Goal: Task Accomplishment & Management: Complete application form

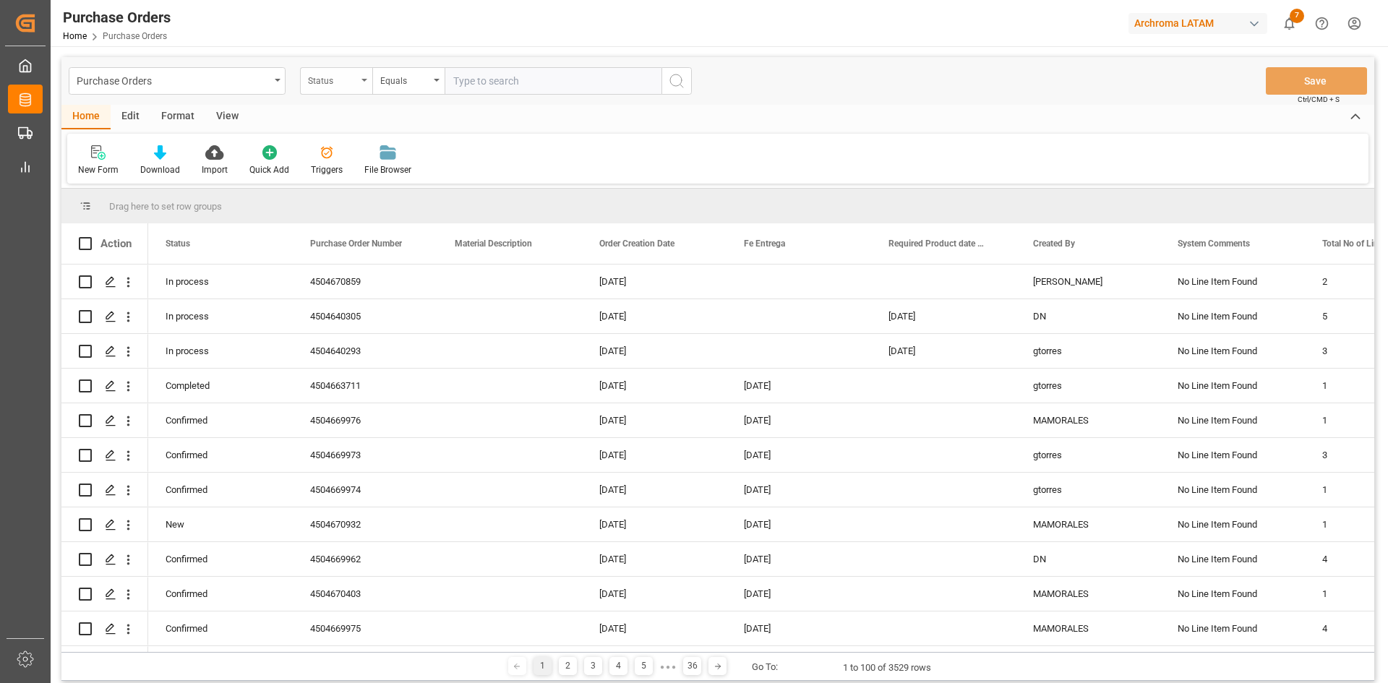
click at [351, 82] on div "Status" at bounding box center [332, 79] width 49 height 17
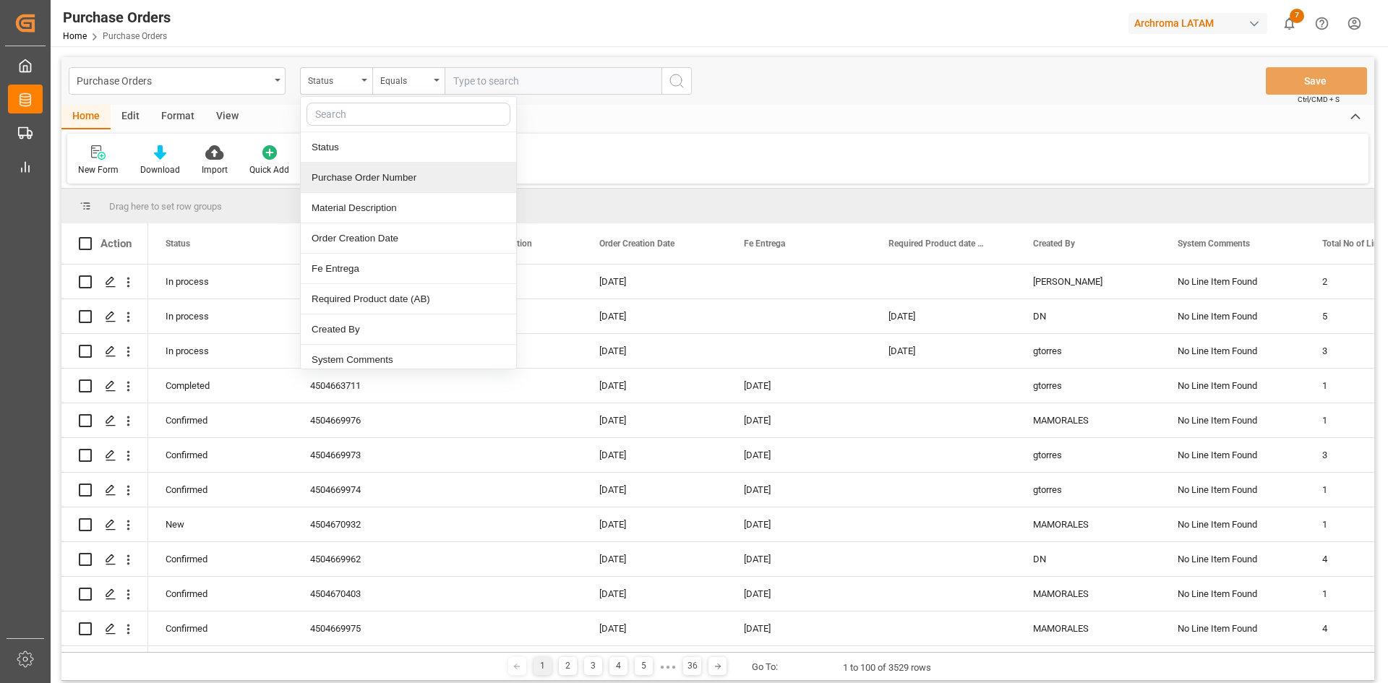
click at [393, 173] on div "Purchase Order Number" at bounding box center [408, 178] width 215 height 30
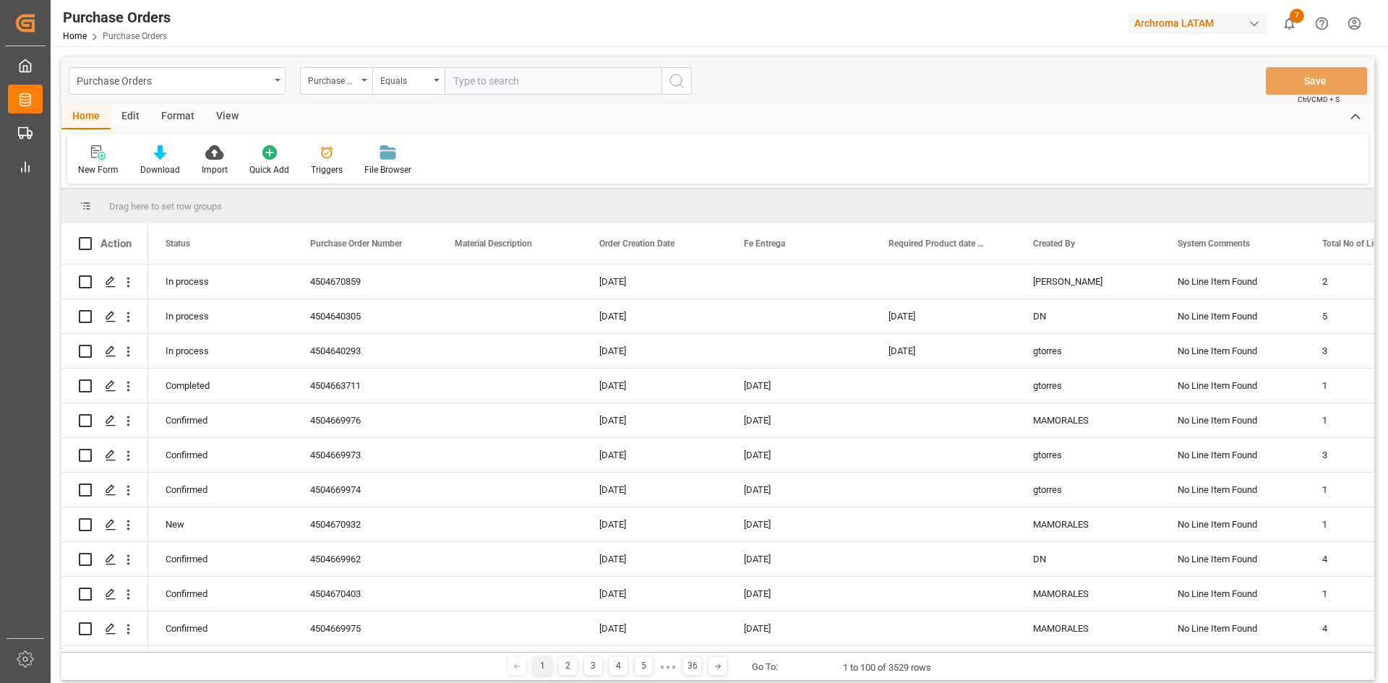
click at [484, 80] on input "text" at bounding box center [553, 80] width 217 height 27
paste input "4504653006"
type input "4504653006"
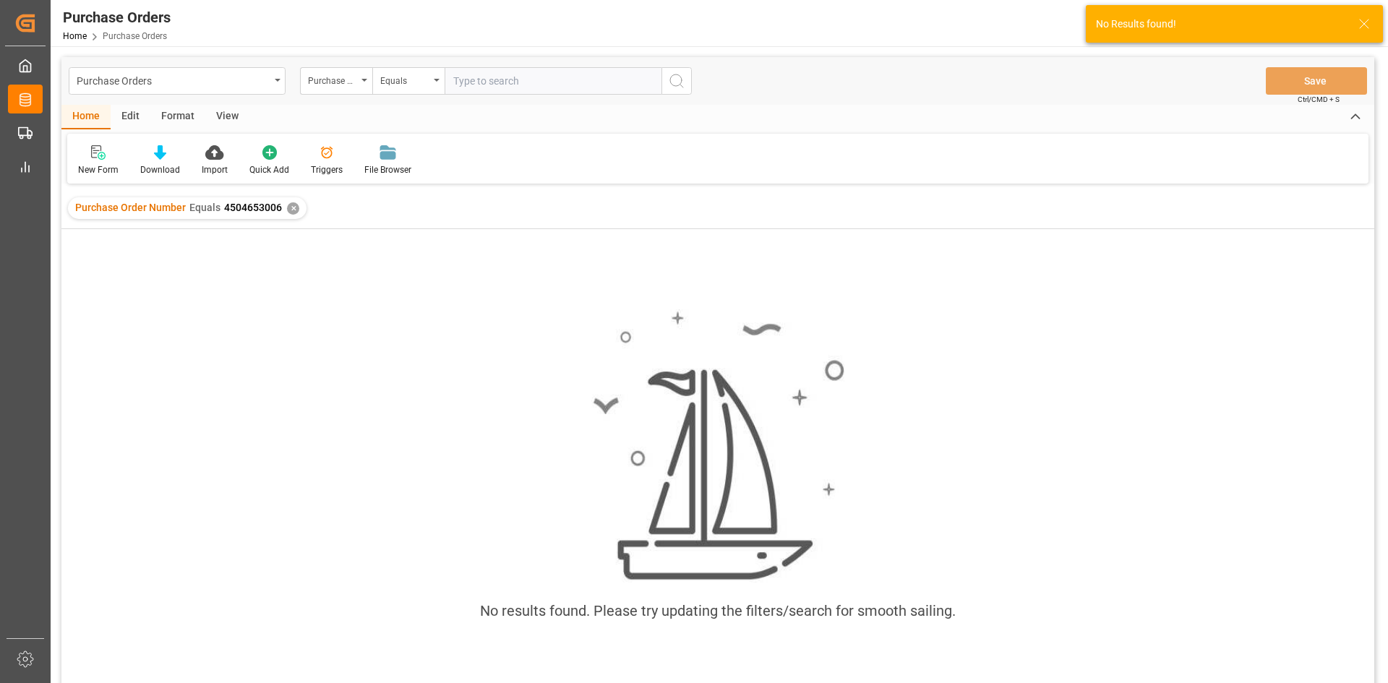
click at [289, 209] on div "✕" at bounding box center [293, 208] width 12 height 12
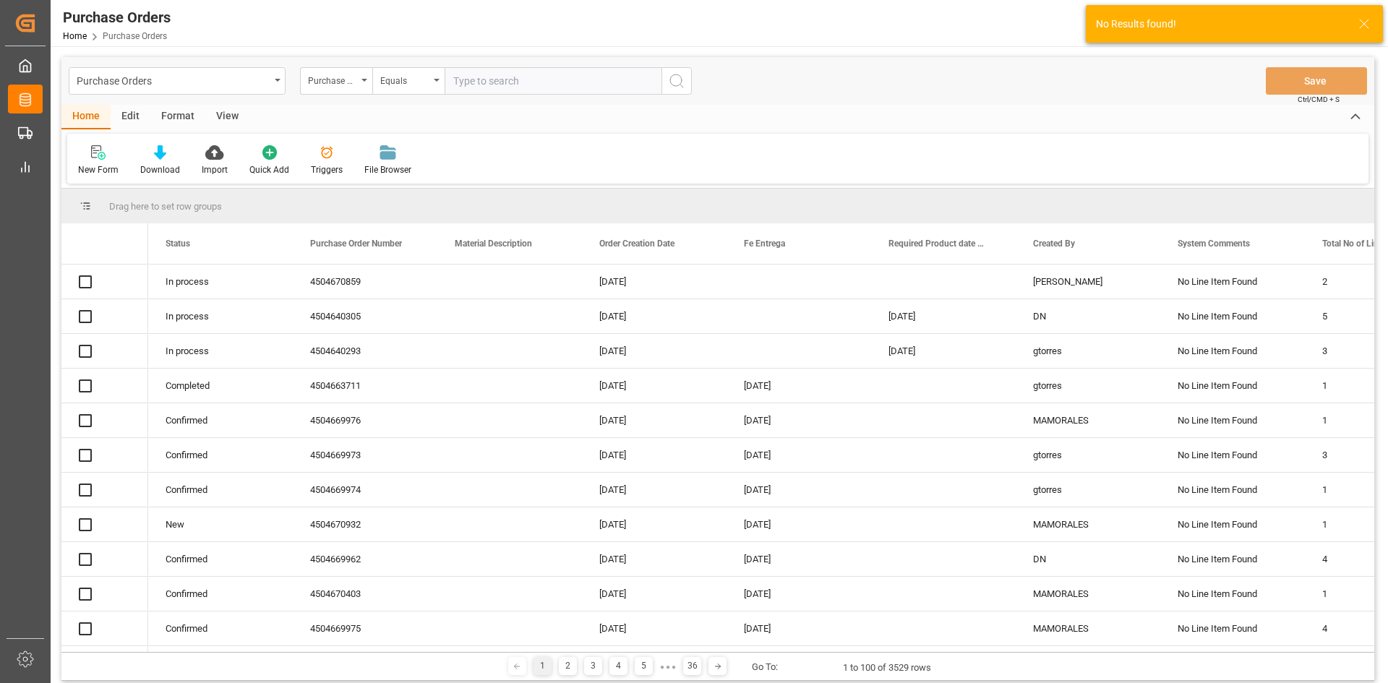
click at [480, 85] on input "text" at bounding box center [553, 80] width 217 height 27
paste input "4504653006"
type input "4504653006"
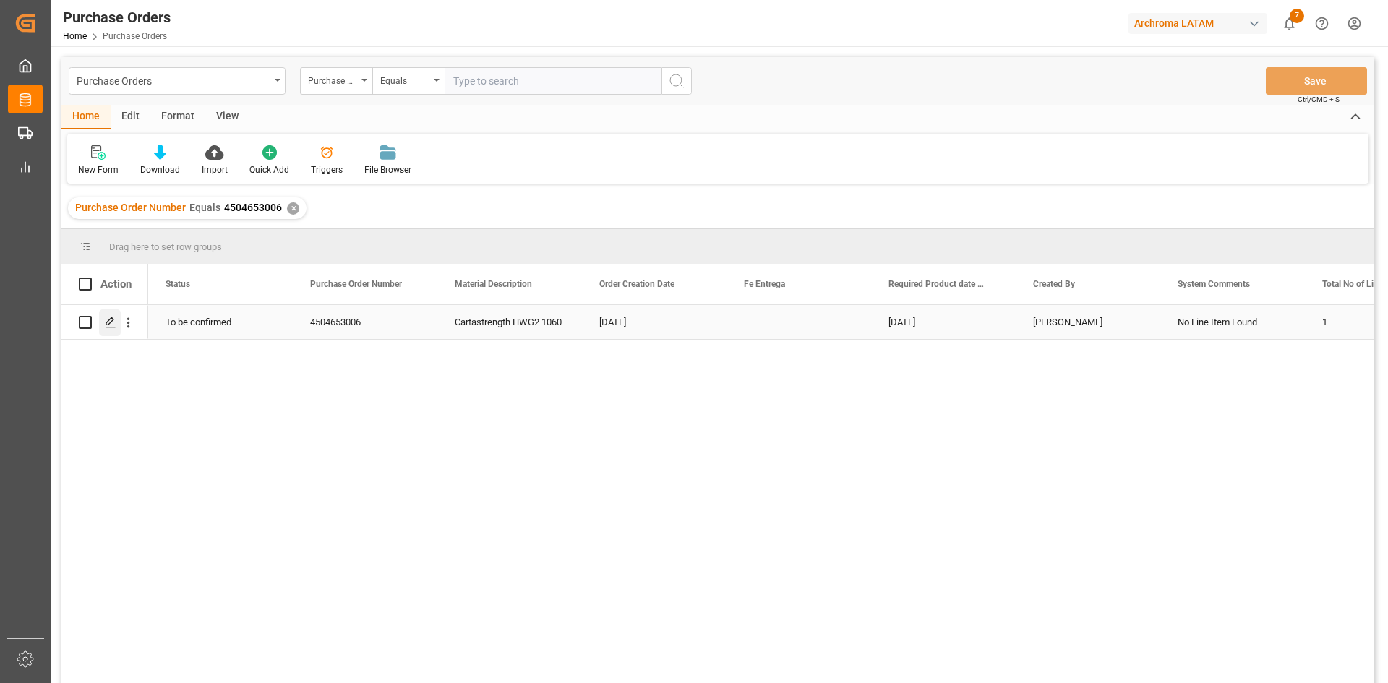
click at [111, 316] on div "Press SPACE to select this row." at bounding box center [110, 322] width 22 height 27
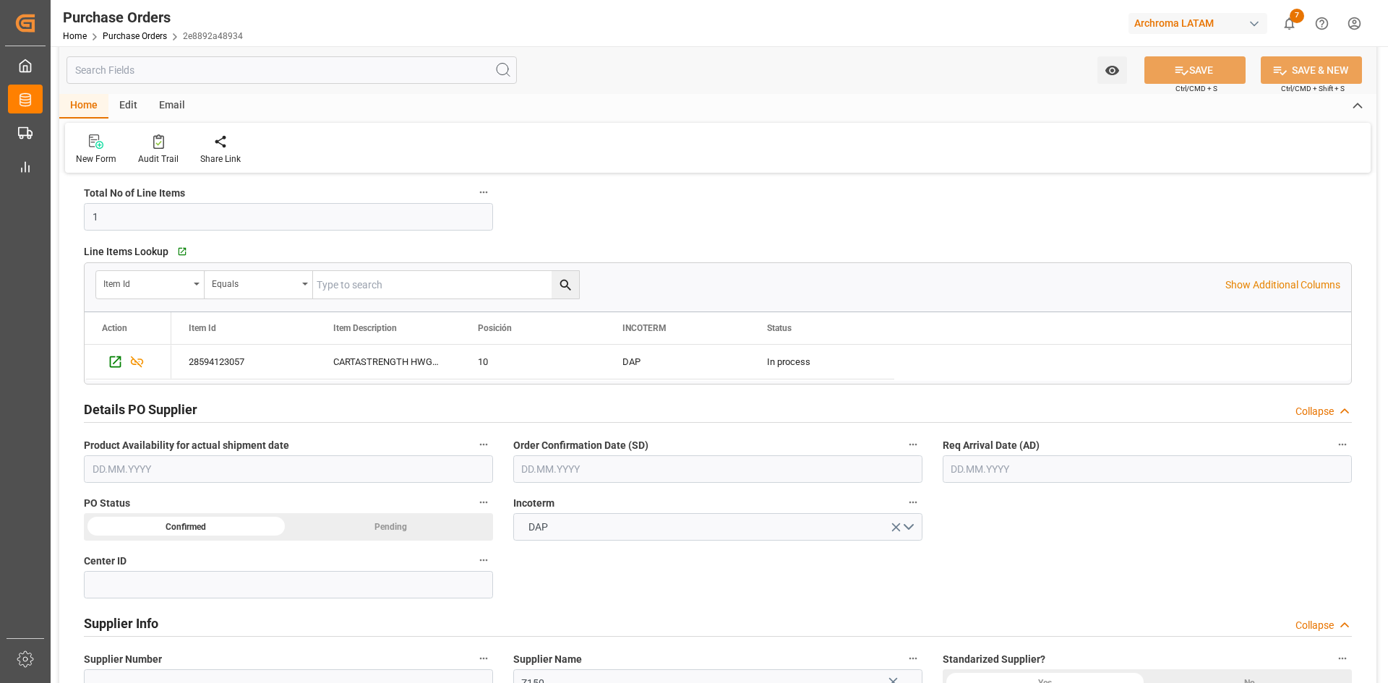
scroll to position [289, 0]
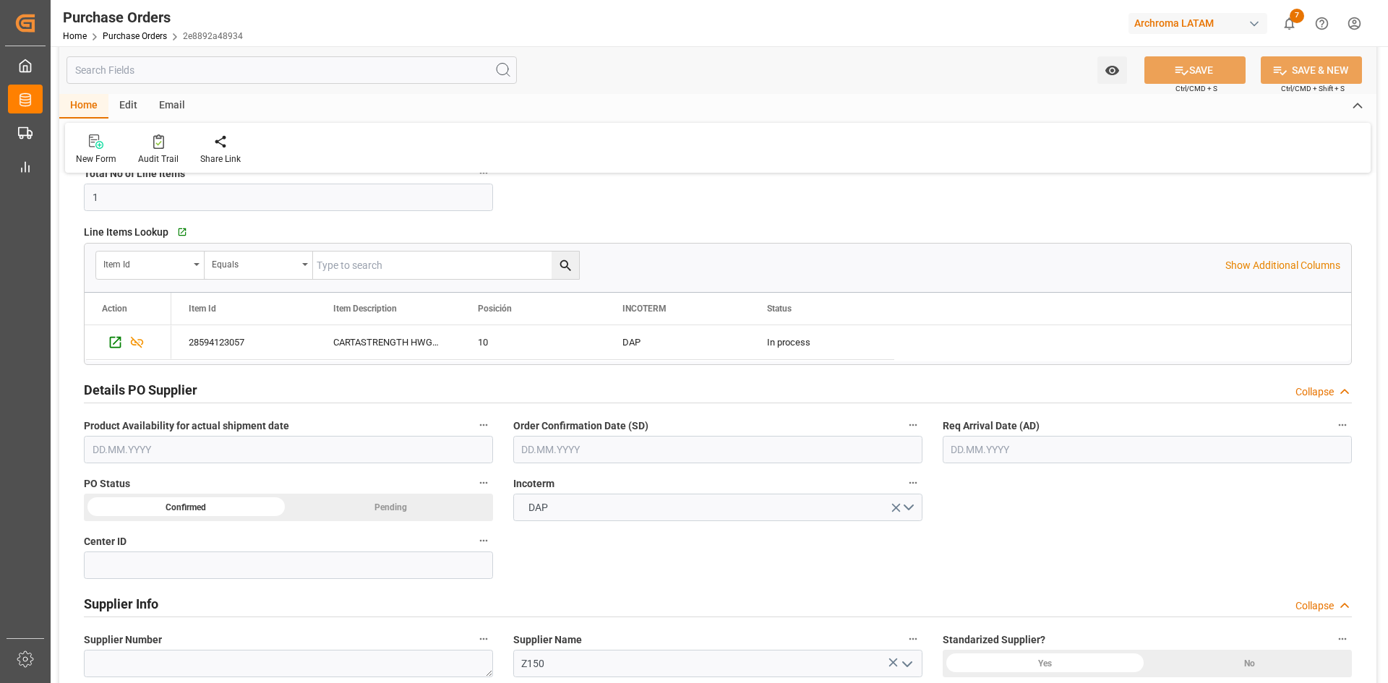
click at [1045, 456] on input "text" at bounding box center [1147, 449] width 409 height 27
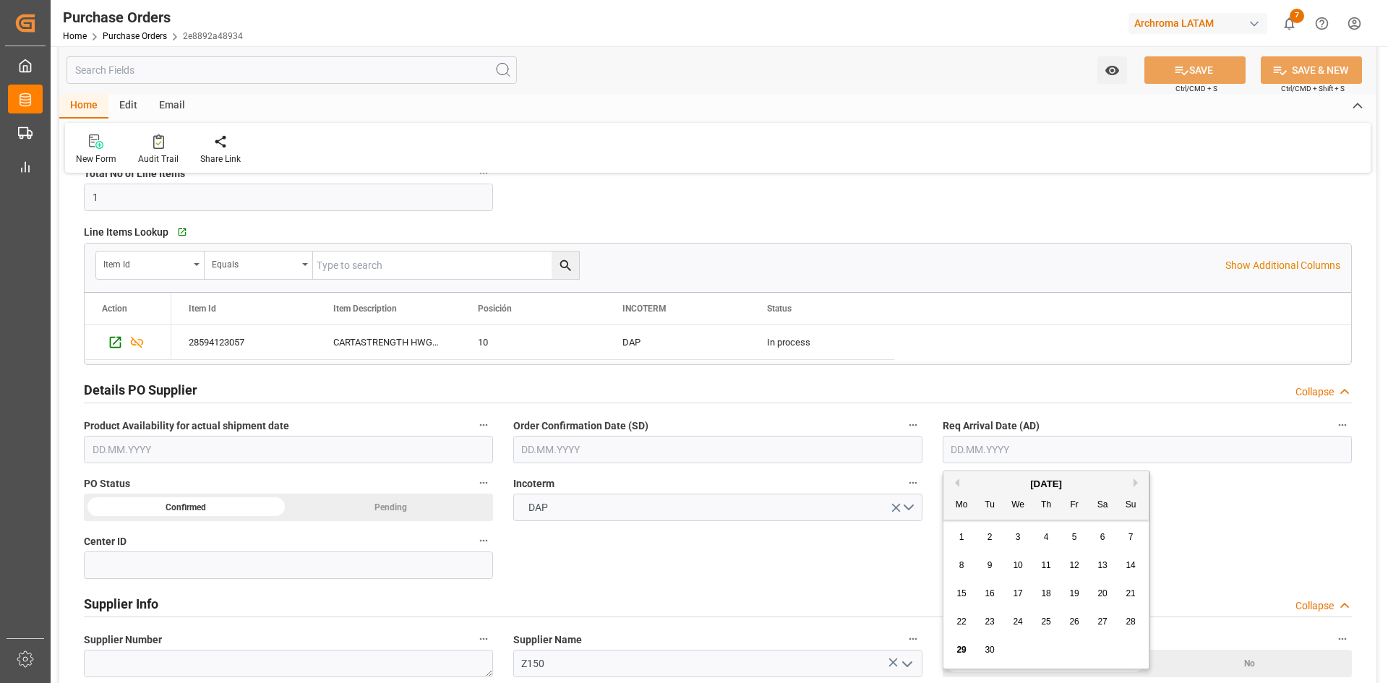
click at [974, 482] on div "[DATE]" at bounding box center [1045, 484] width 205 height 14
click at [963, 646] on span "29" at bounding box center [960, 650] width 9 height 10
type input "[DATE]"
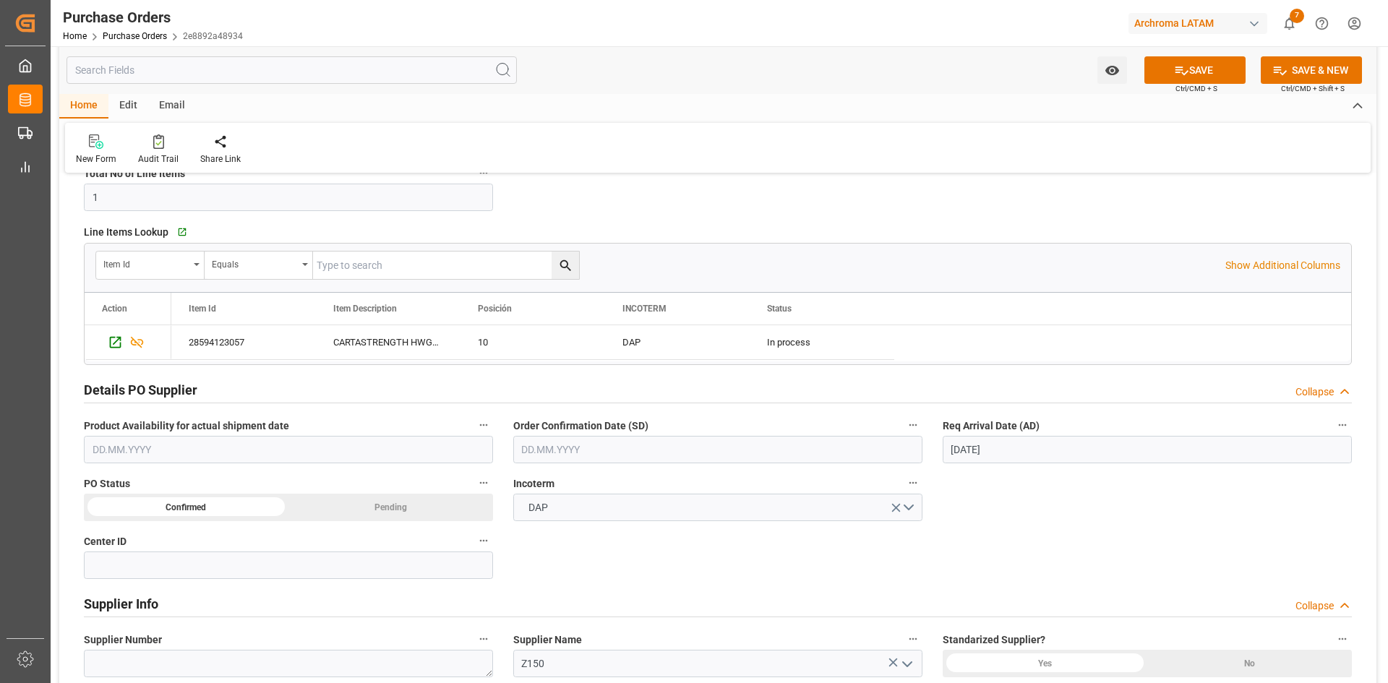
click at [692, 452] on input "text" at bounding box center [717, 449] width 409 height 27
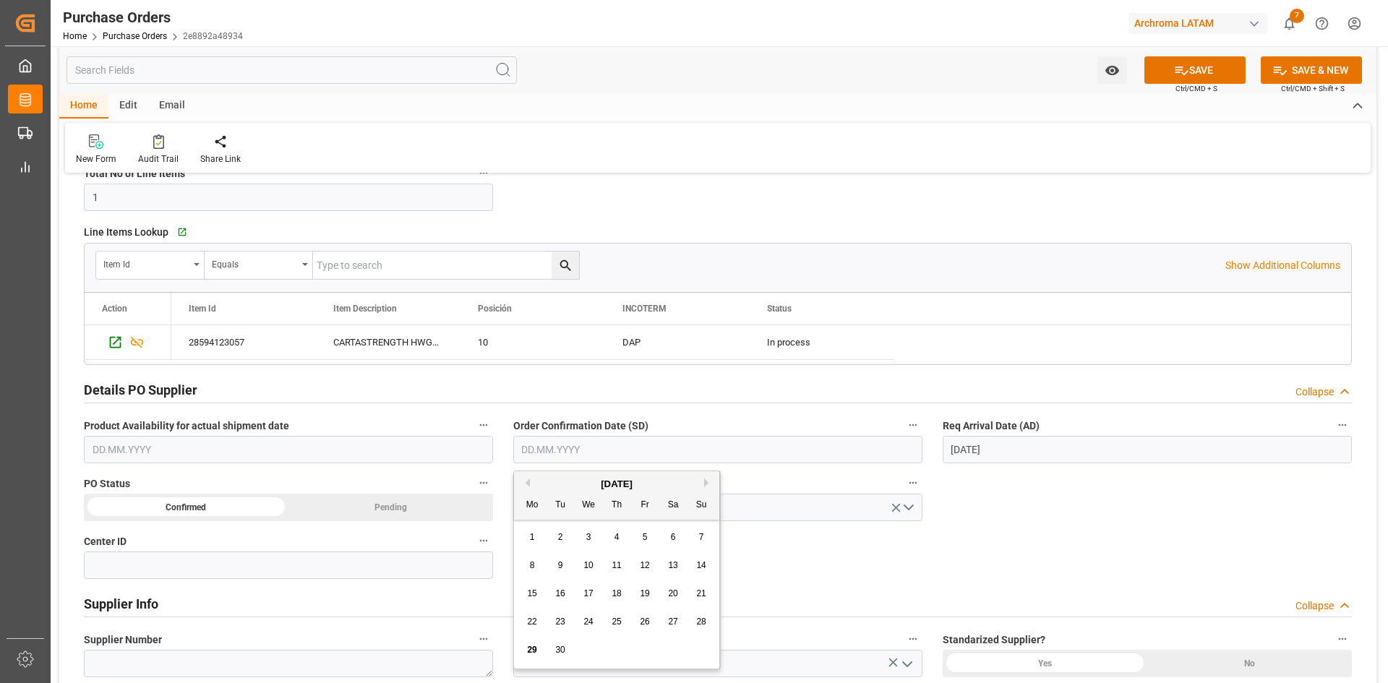
click at [552, 483] on div "[DATE]" at bounding box center [616, 484] width 205 height 14
click at [638, 620] on div "26" at bounding box center [645, 622] width 18 height 17
type input "[DATE]"
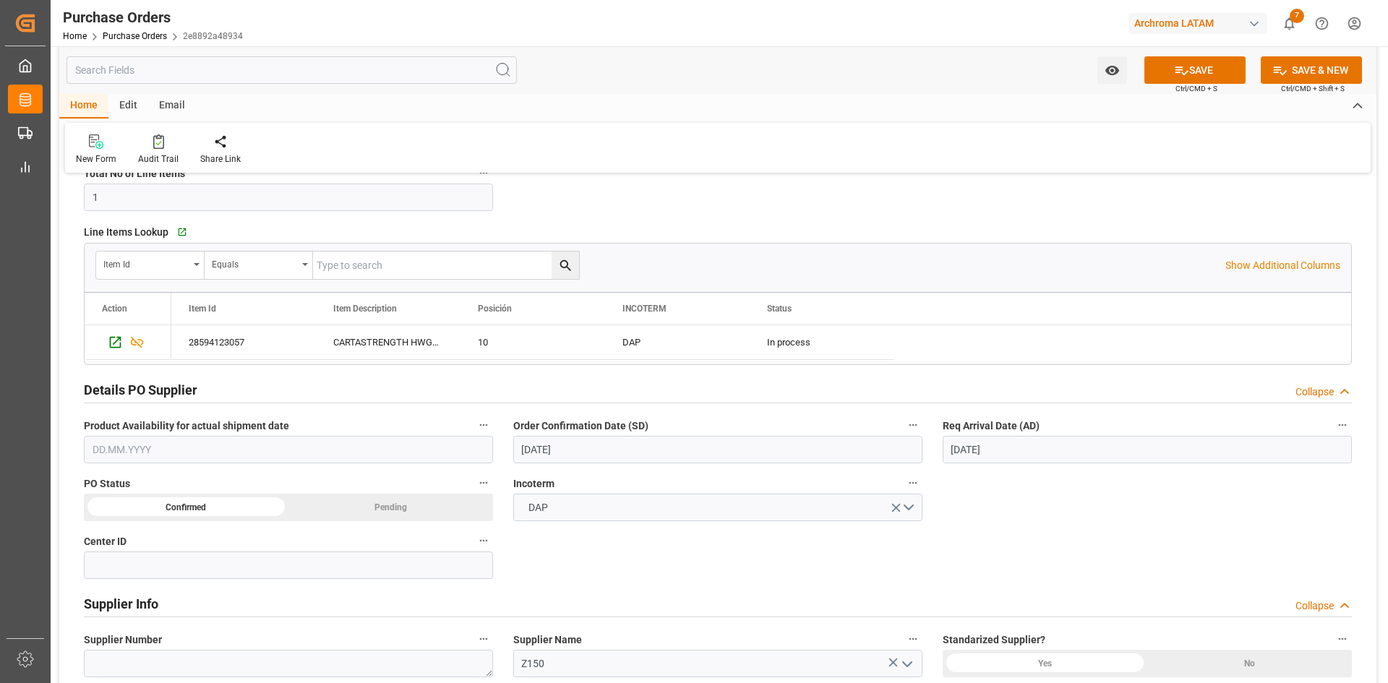
scroll to position [361, 0]
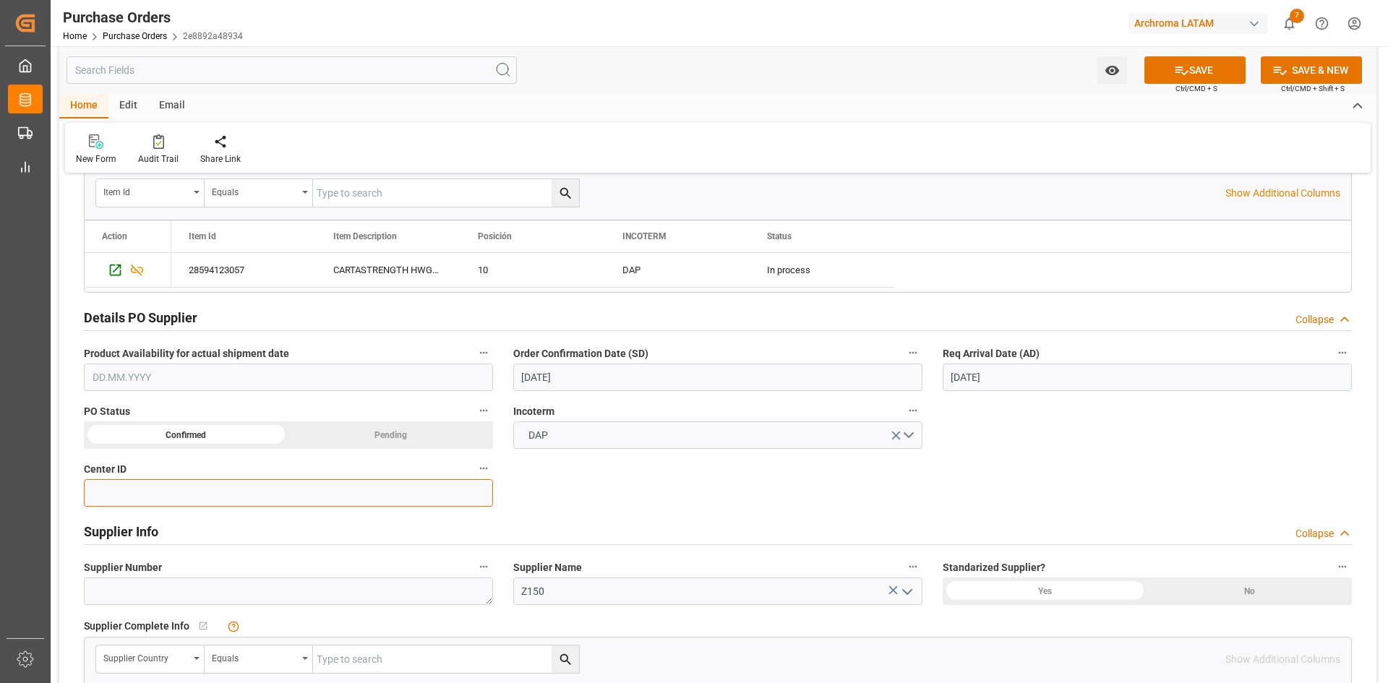
click at [383, 486] on input at bounding box center [288, 492] width 409 height 27
type input "1"
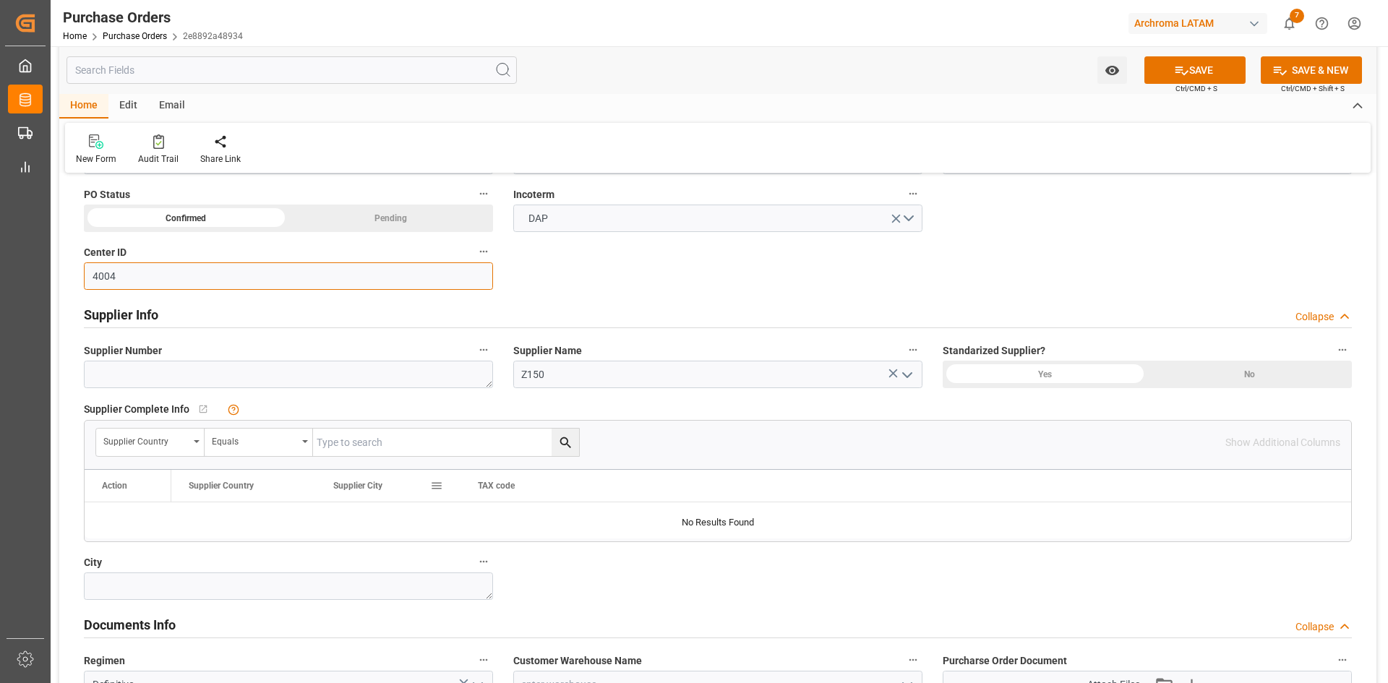
scroll to position [651, 0]
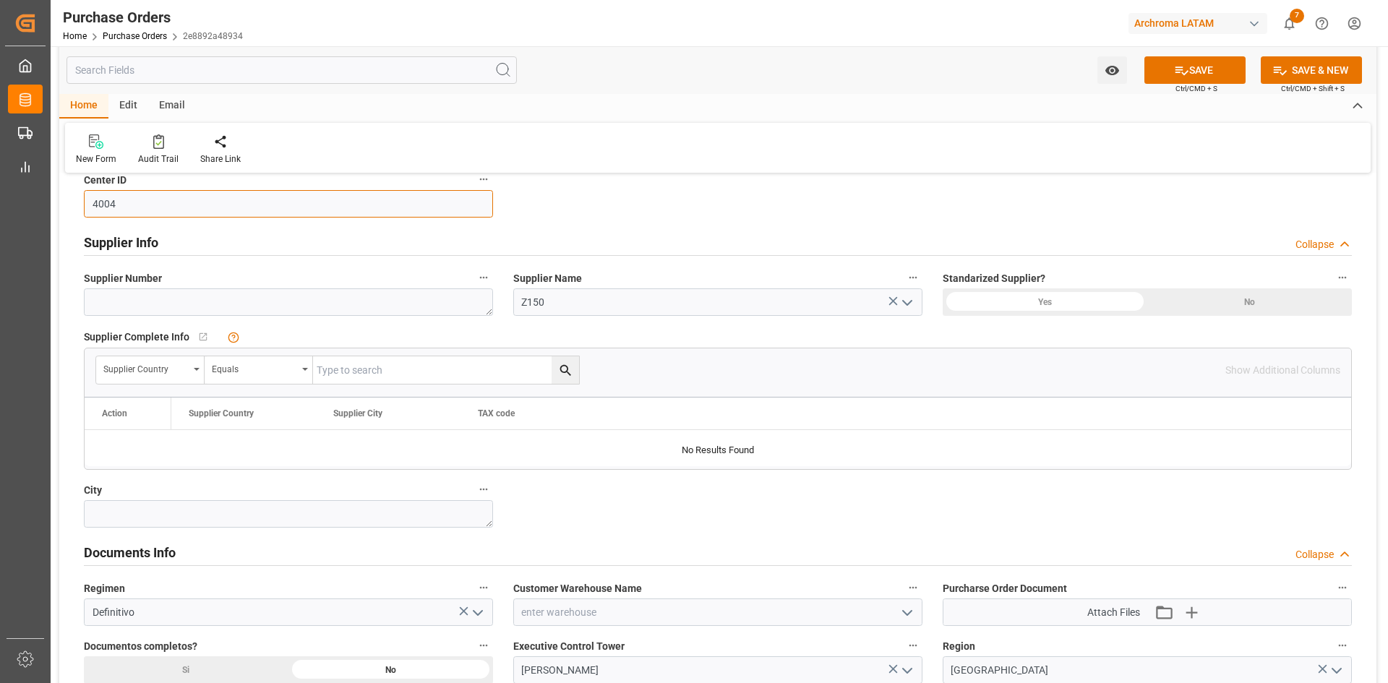
type input "4004"
click at [361, 292] on textarea at bounding box center [288, 301] width 409 height 27
type textarea "a"
click at [913, 303] on icon "open menu" at bounding box center [907, 302] width 17 height 17
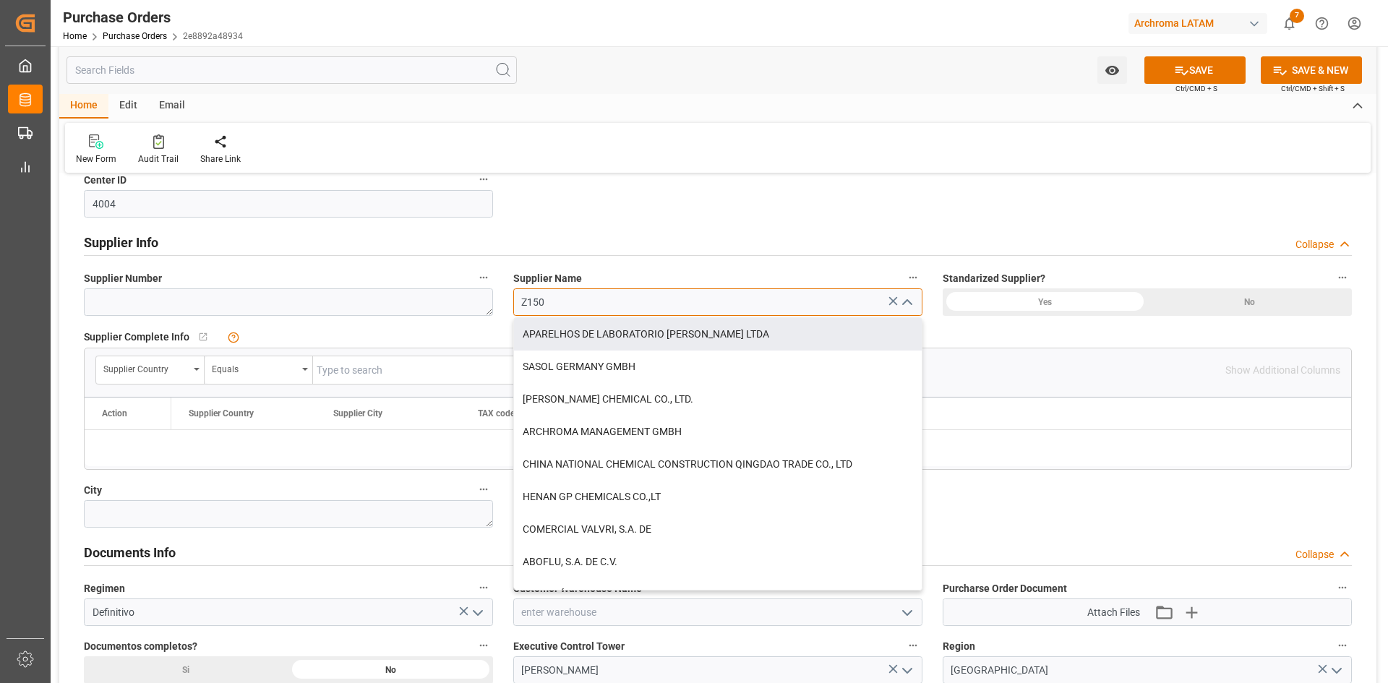
click at [609, 299] on input "Z150" at bounding box center [717, 301] width 409 height 27
drag, startPoint x: 565, startPoint y: 306, endPoint x: 458, endPoint y: 326, distance: 108.8
click at [458, 326] on div "Details PO customer Collapse Status TO BE CONFIRMED Purchase Order Number * 450…" at bounding box center [717, 168] width 1317 height 1266
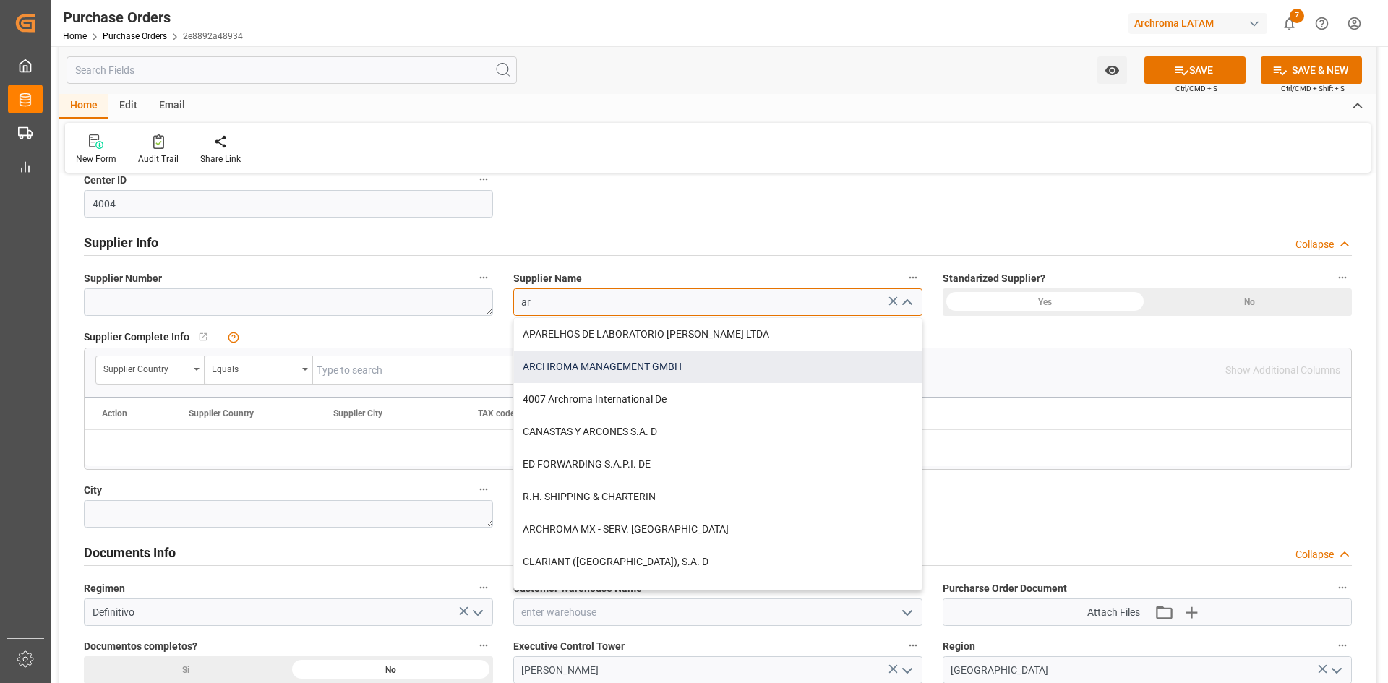
click at [681, 373] on div "ARCHROMA MANAGEMENT GMBH" at bounding box center [718, 367] width 408 height 33
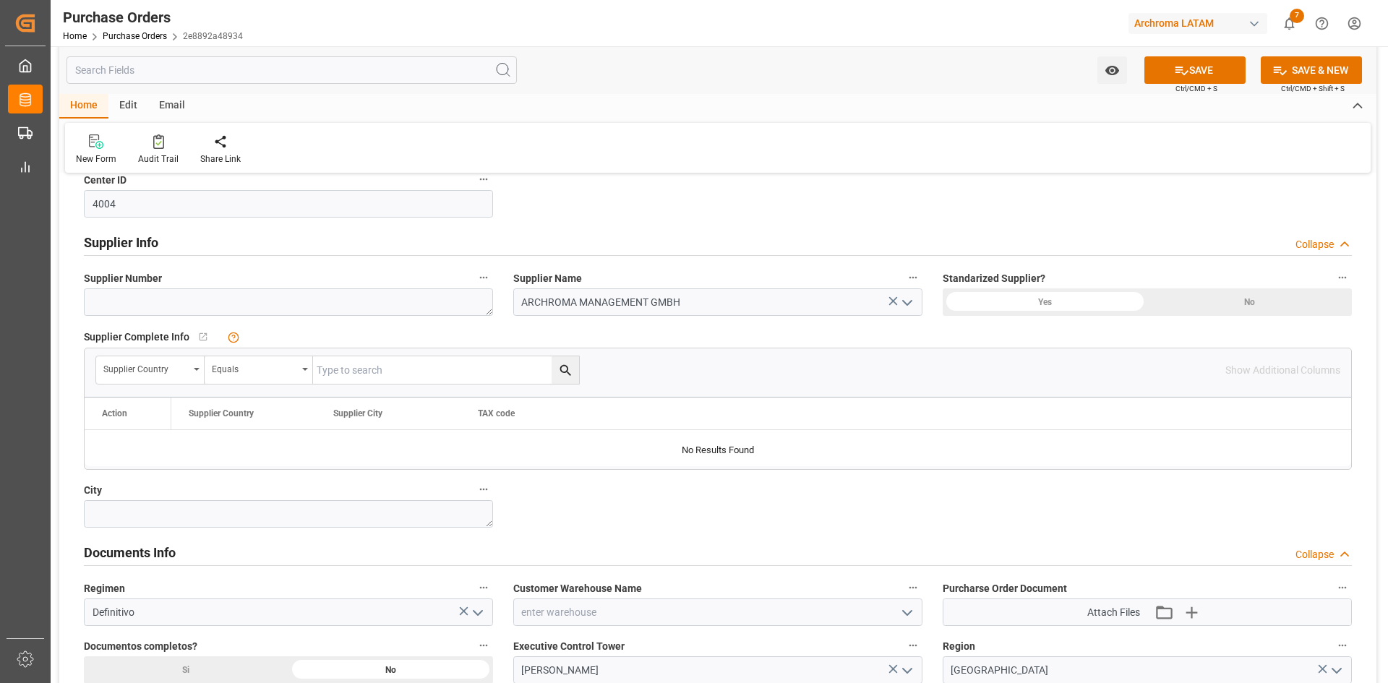
click at [906, 304] on polyline "open menu" at bounding box center [907, 303] width 9 height 4
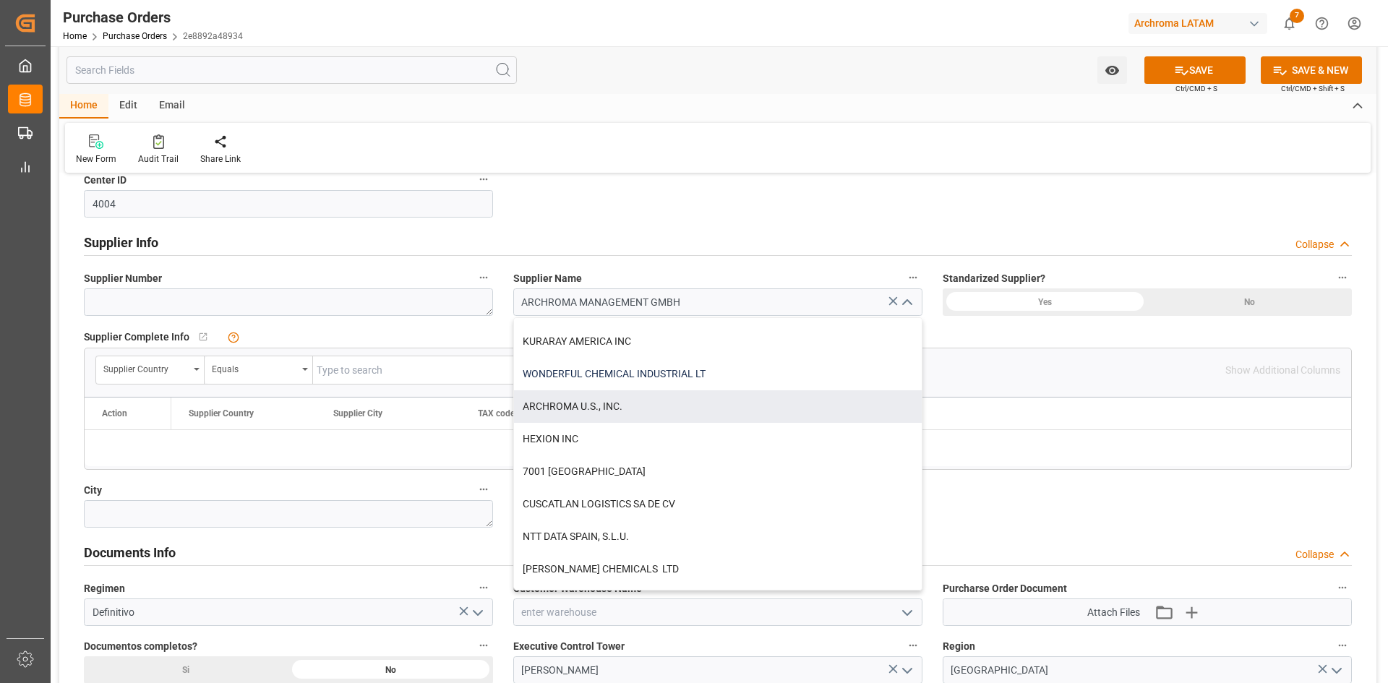
scroll to position [1879, 0]
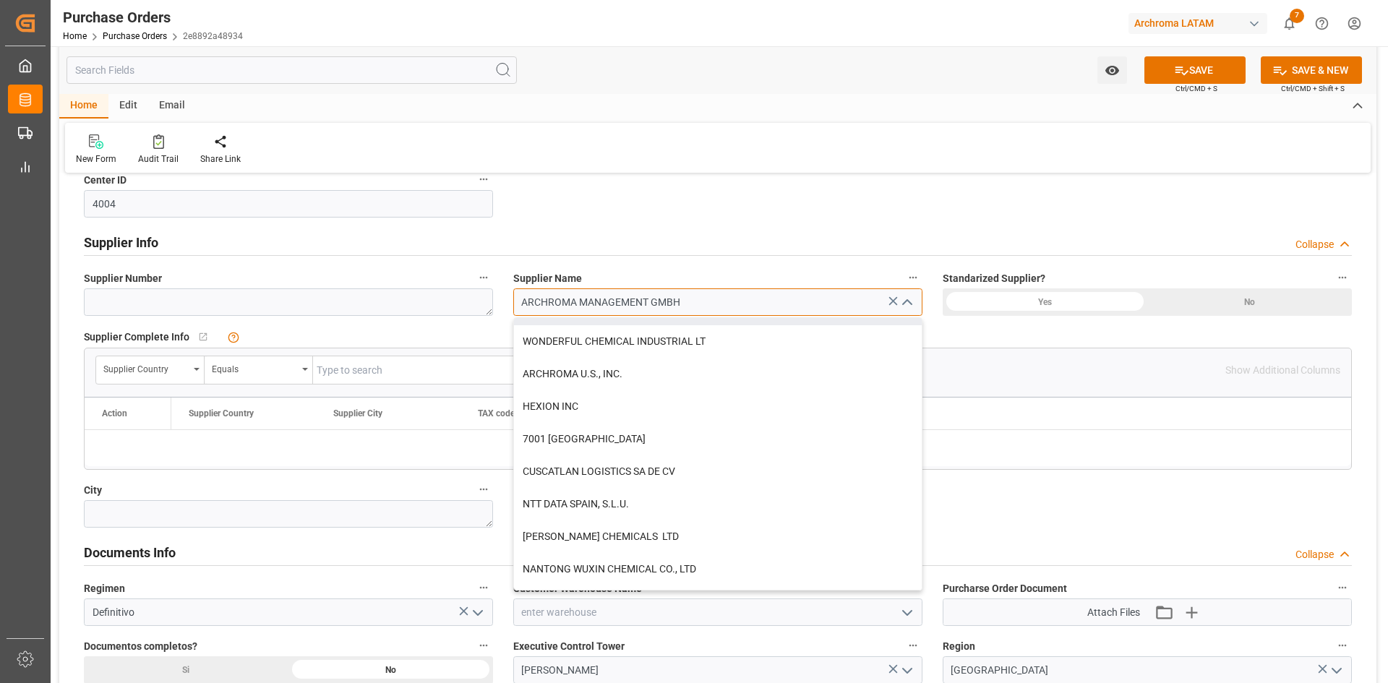
click at [700, 302] on input "ARCHROMA MANAGEMENT GMBH" at bounding box center [717, 301] width 409 height 27
drag, startPoint x: 700, startPoint y: 302, endPoint x: 592, endPoint y: 307, distance: 107.8
click at [592, 307] on input "ARCHROMA MANAGEMENT GMBH" at bounding box center [717, 301] width 409 height 27
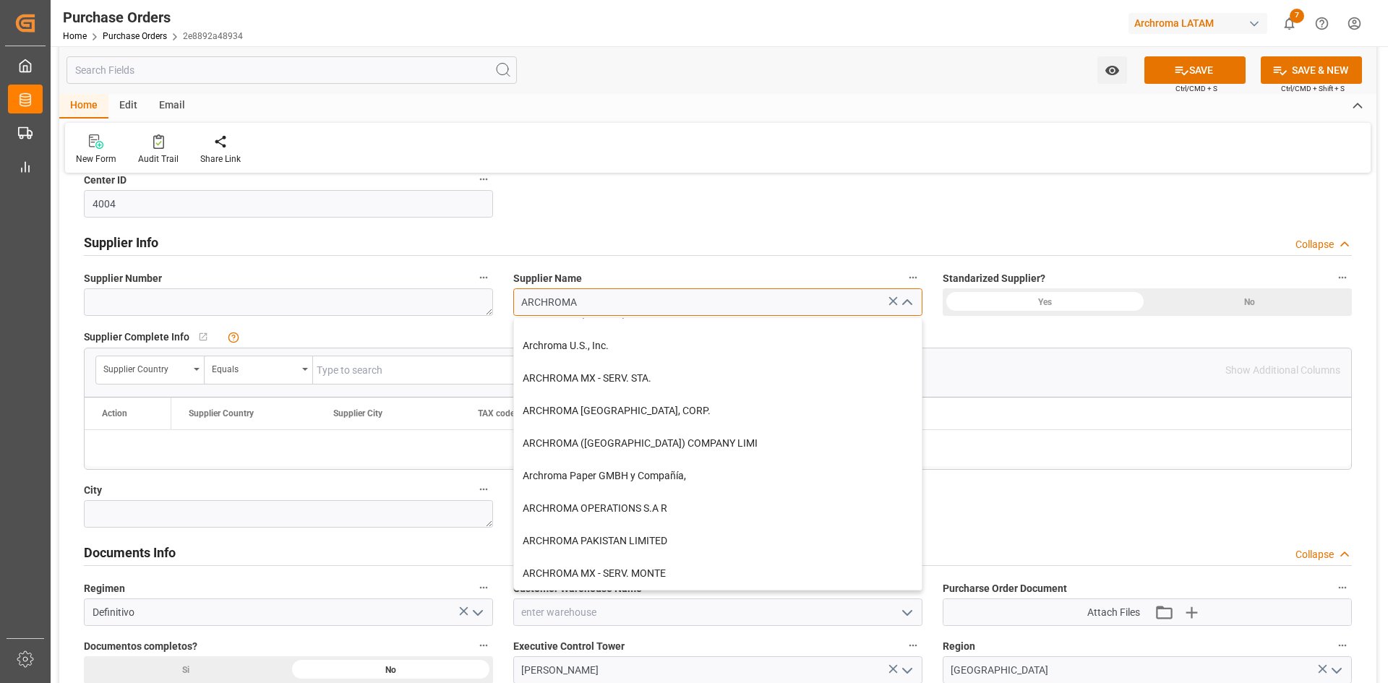
scroll to position [704, 0]
click at [630, 348] on div "Archroma U.S., Inc." at bounding box center [718, 346] width 408 height 33
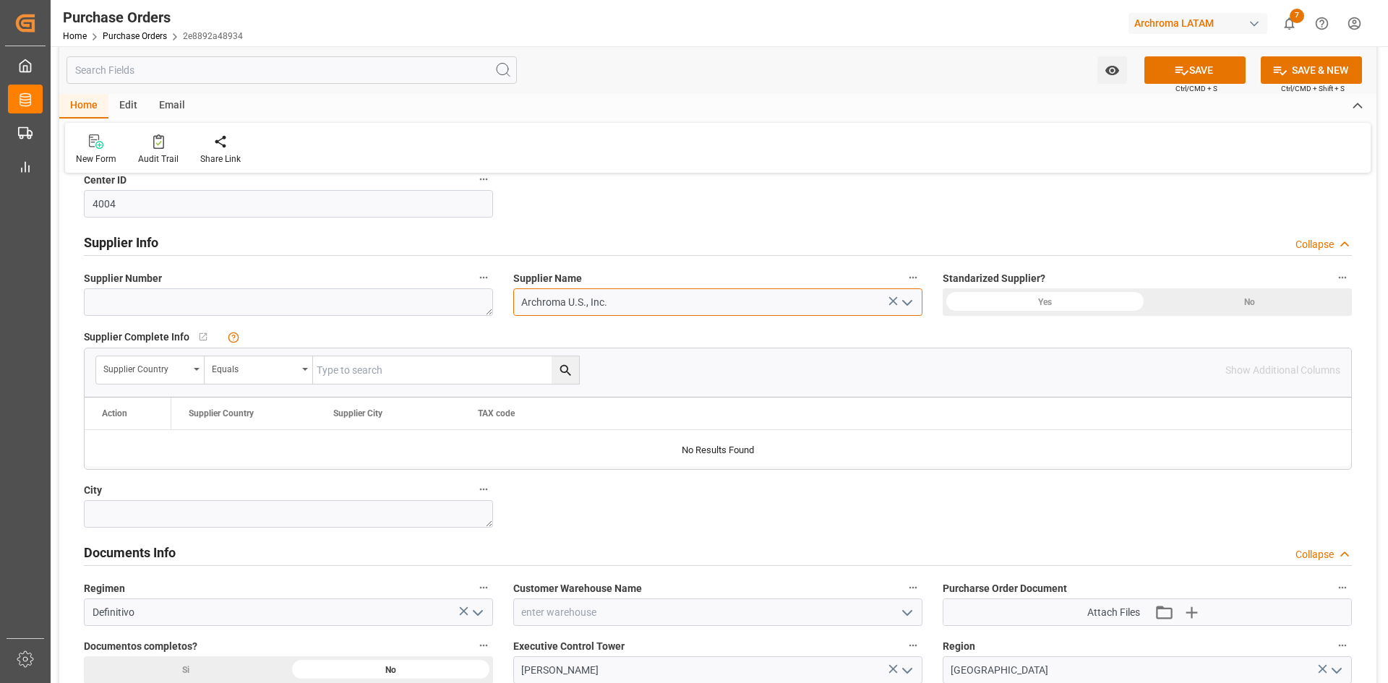
type input "Archroma U.S., Inc."
click at [1100, 301] on div "Yes" at bounding box center [1045, 301] width 205 height 27
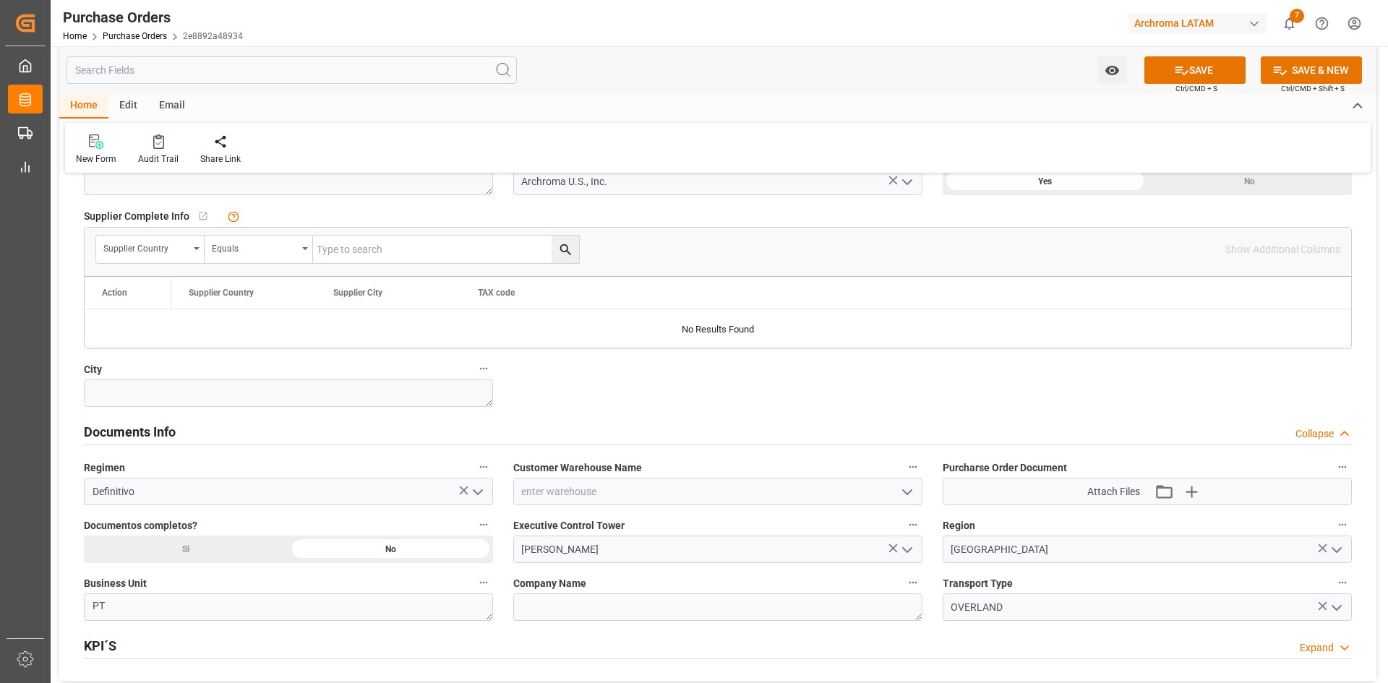
scroll to position [795, 0]
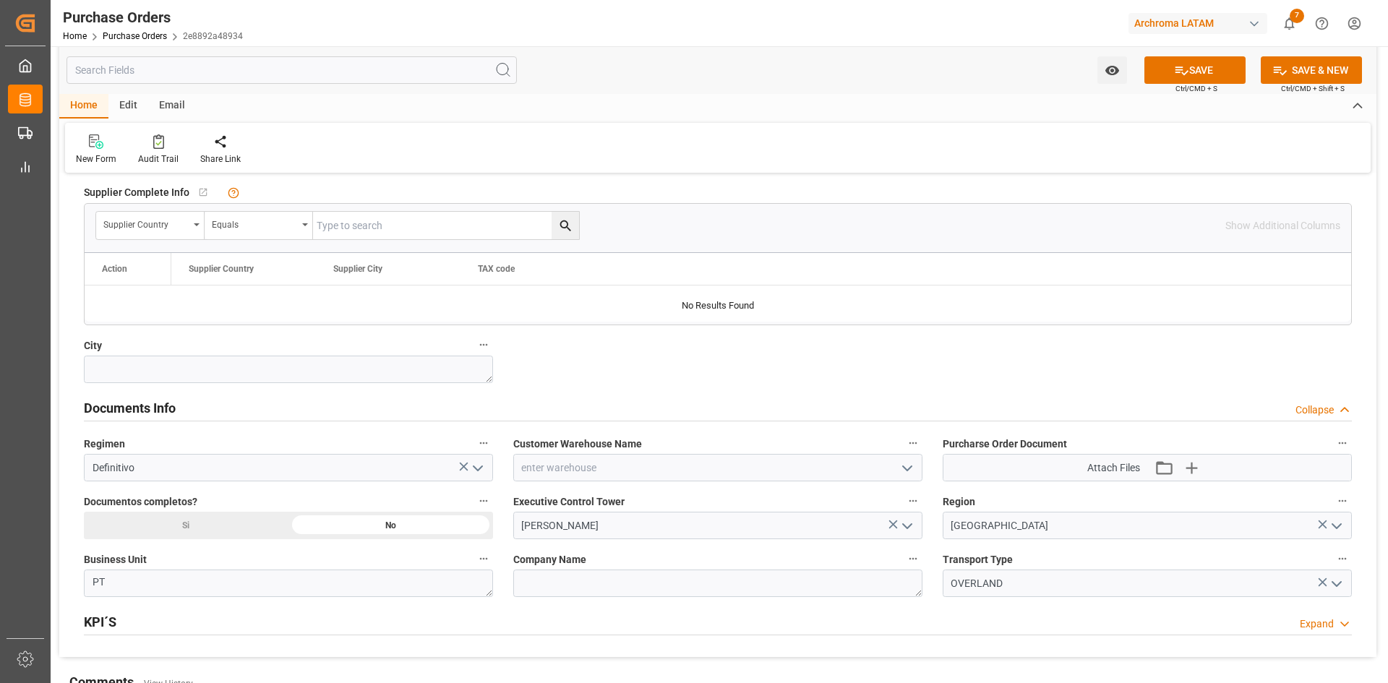
click at [907, 463] on icon "open menu" at bounding box center [907, 468] width 17 height 17
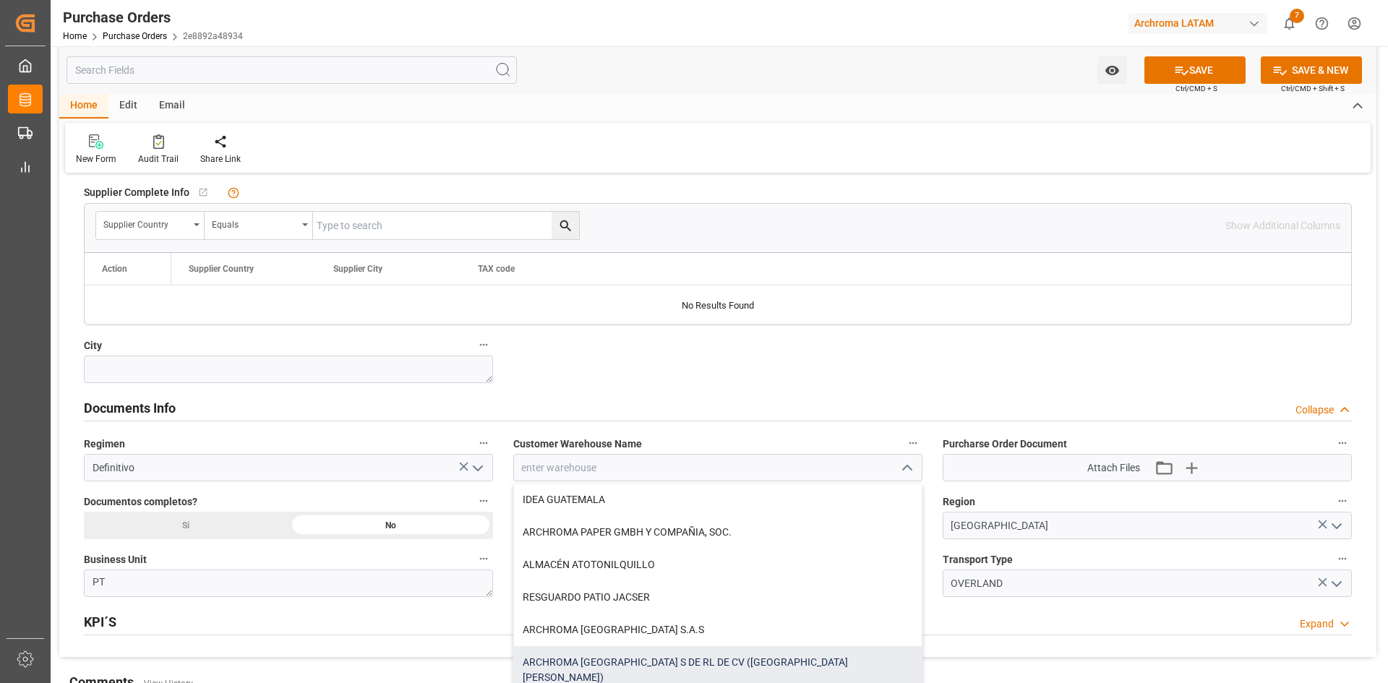
click at [738, 663] on div "ARCHROMA [GEOGRAPHIC_DATA] S DE RL DE CV ([GEOGRAPHIC_DATA][PERSON_NAME])" at bounding box center [718, 670] width 408 height 48
type input "ARCHROMA [GEOGRAPHIC_DATA] S DE RL DE CV ([GEOGRAPHIC_DATA][PERSON_NAME])"
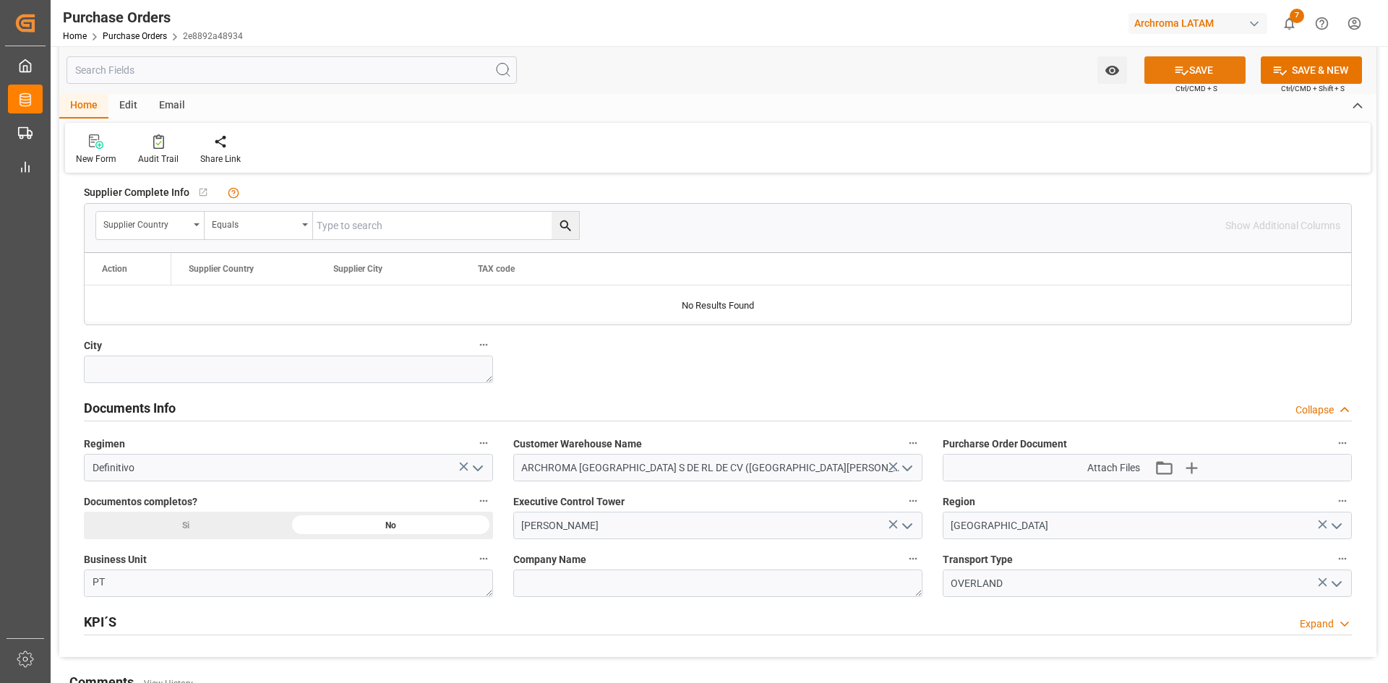
click at [1204, 59] on button "SAVE" at bounding box center [1194, 69] width 101 height 27
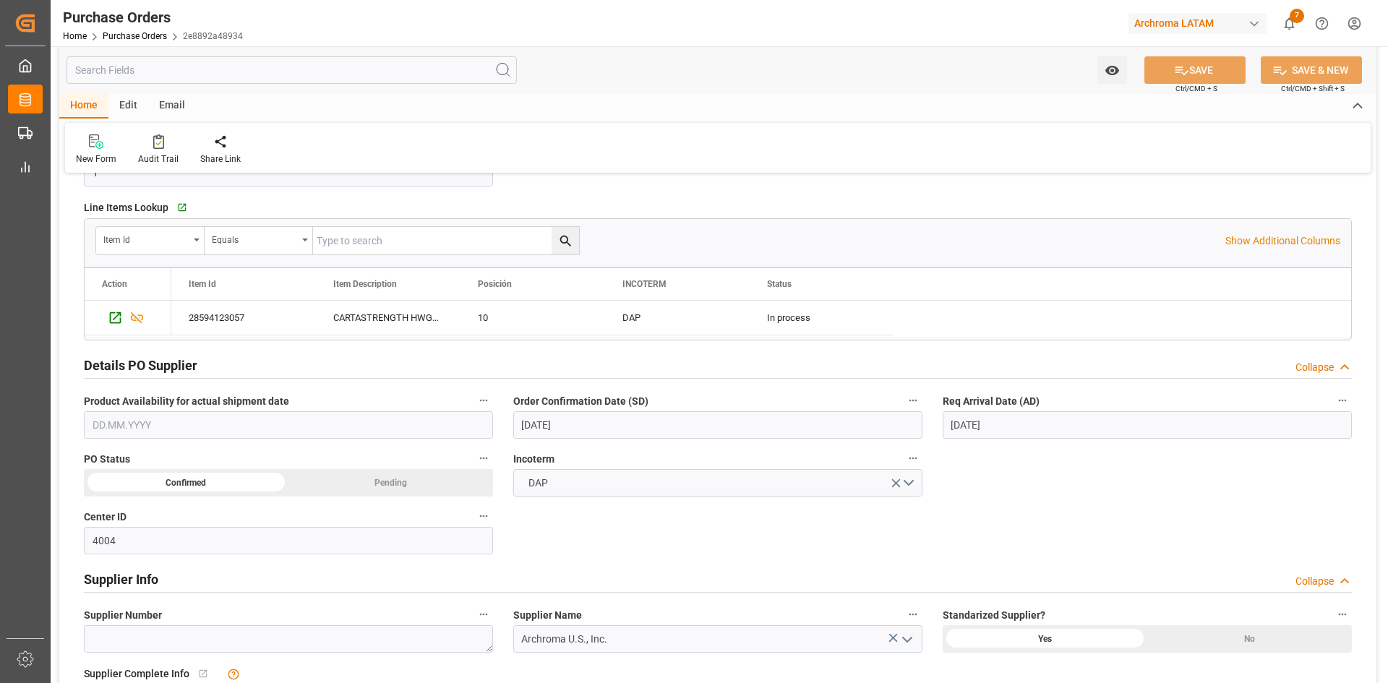
scroll to position [289, 0]
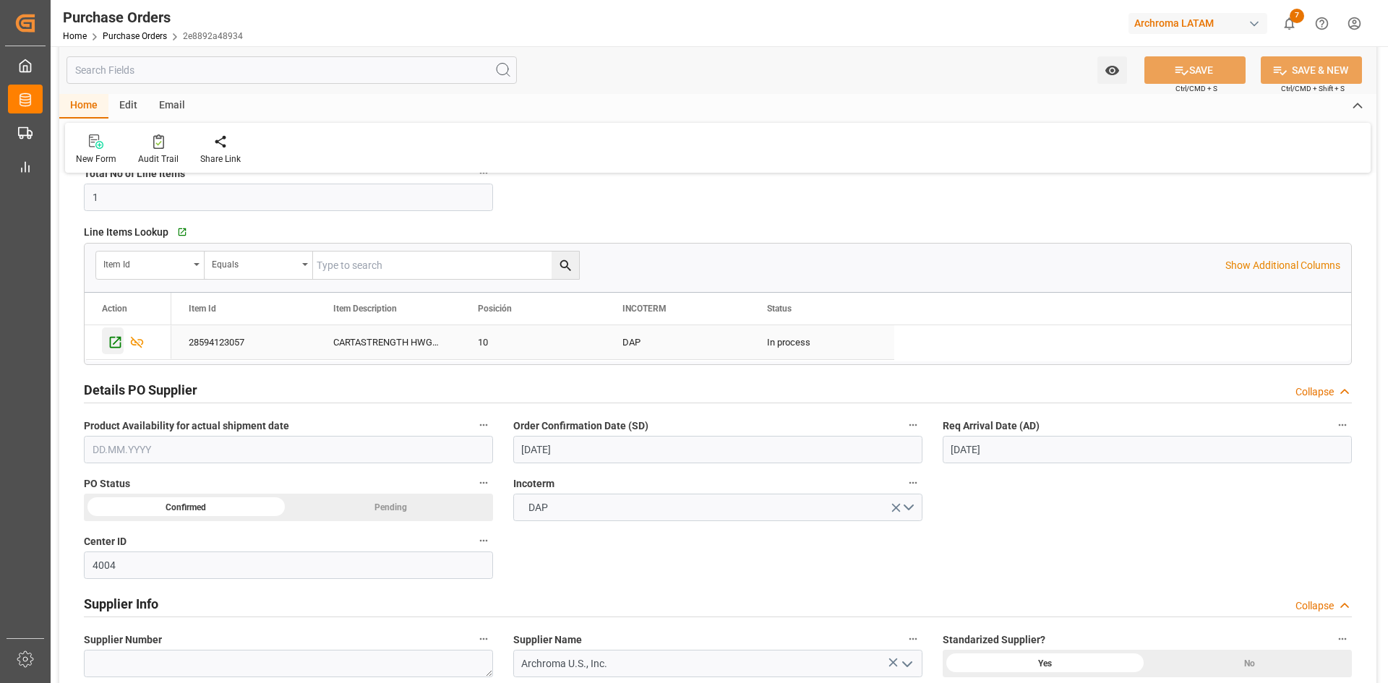
click at [116, 340] on icon "Press SPACE to select this row." at bounding box center [115, 342] width 15 height 15
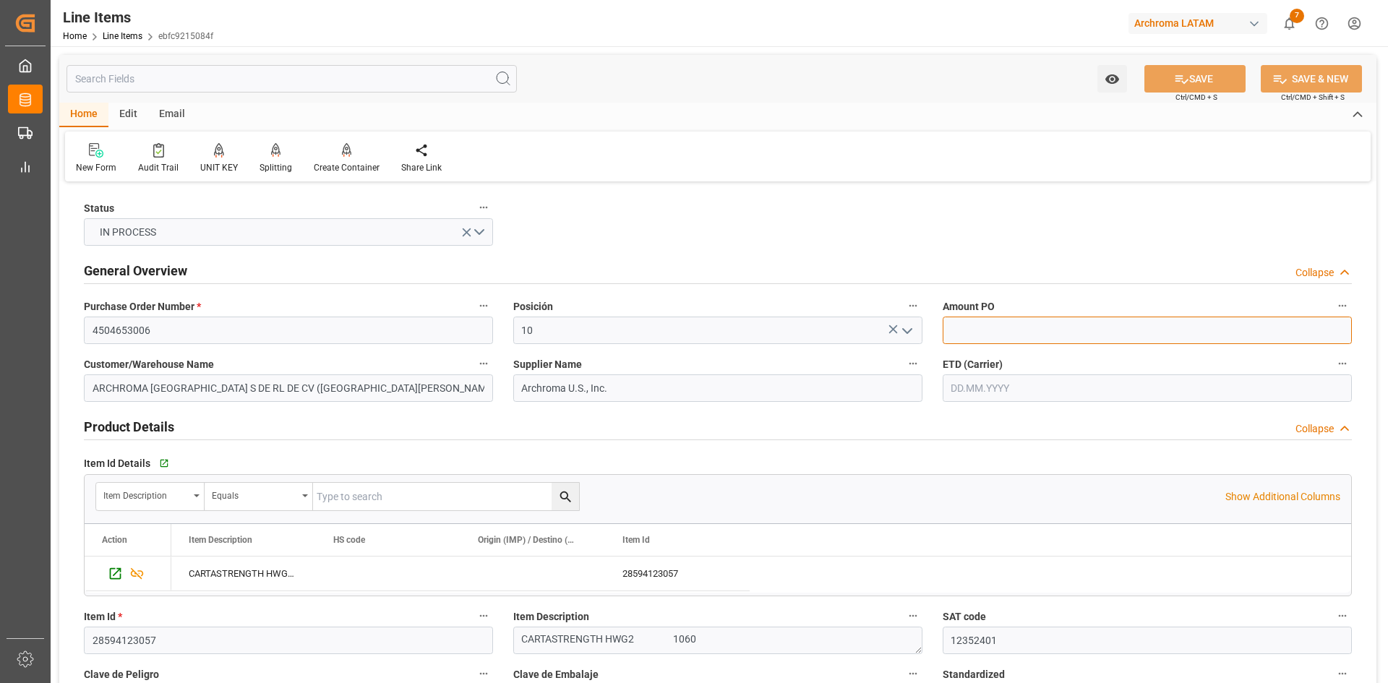
click at [1066, 326] on input "text" at bounding box center [1147, 330] width 409 height 27
type input "1.23"
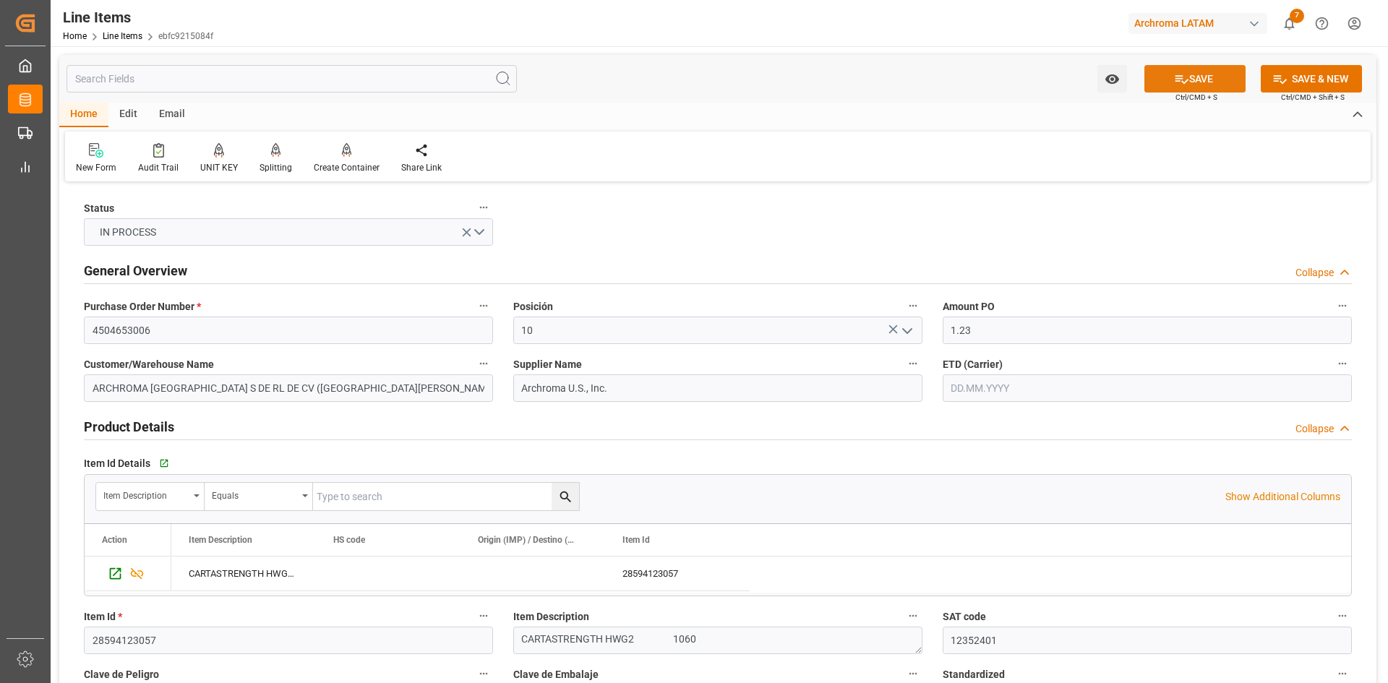
click at [1222, 75] on button "SAVE" at bounding box center [1194, 78] width 101 height 27
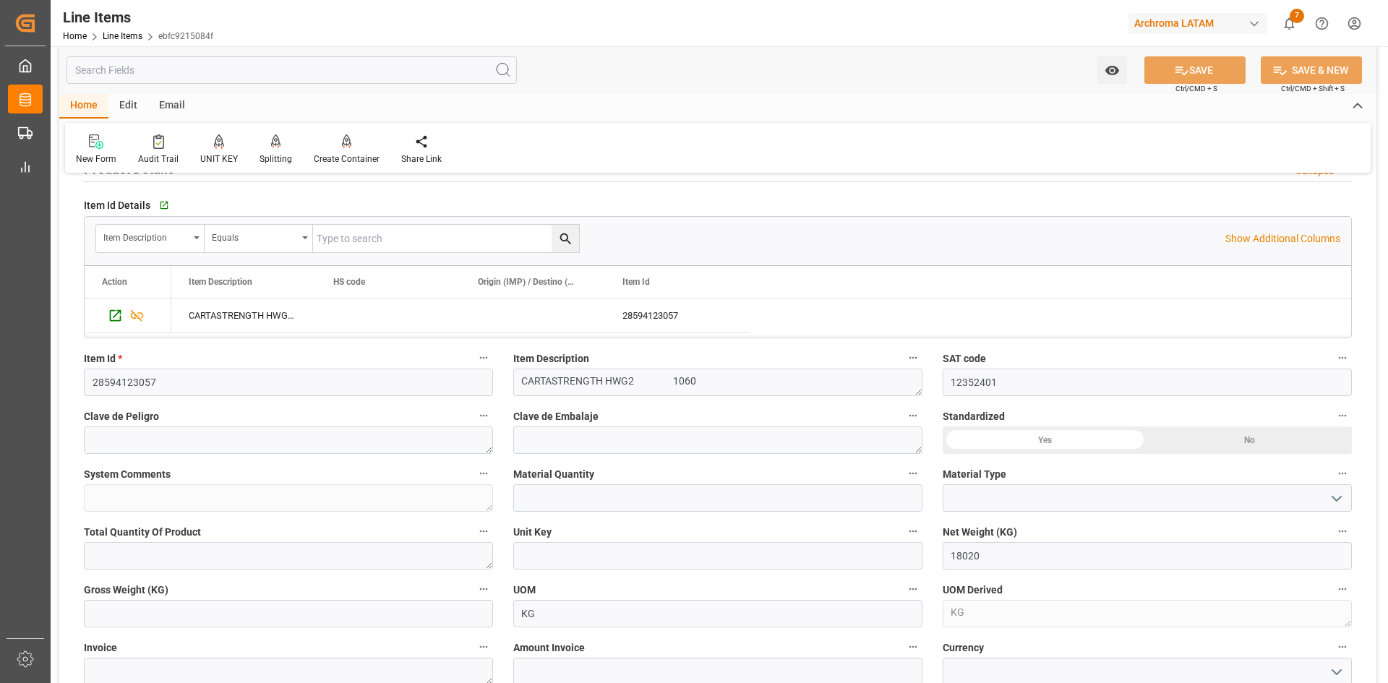
scroll to position [289, 0]
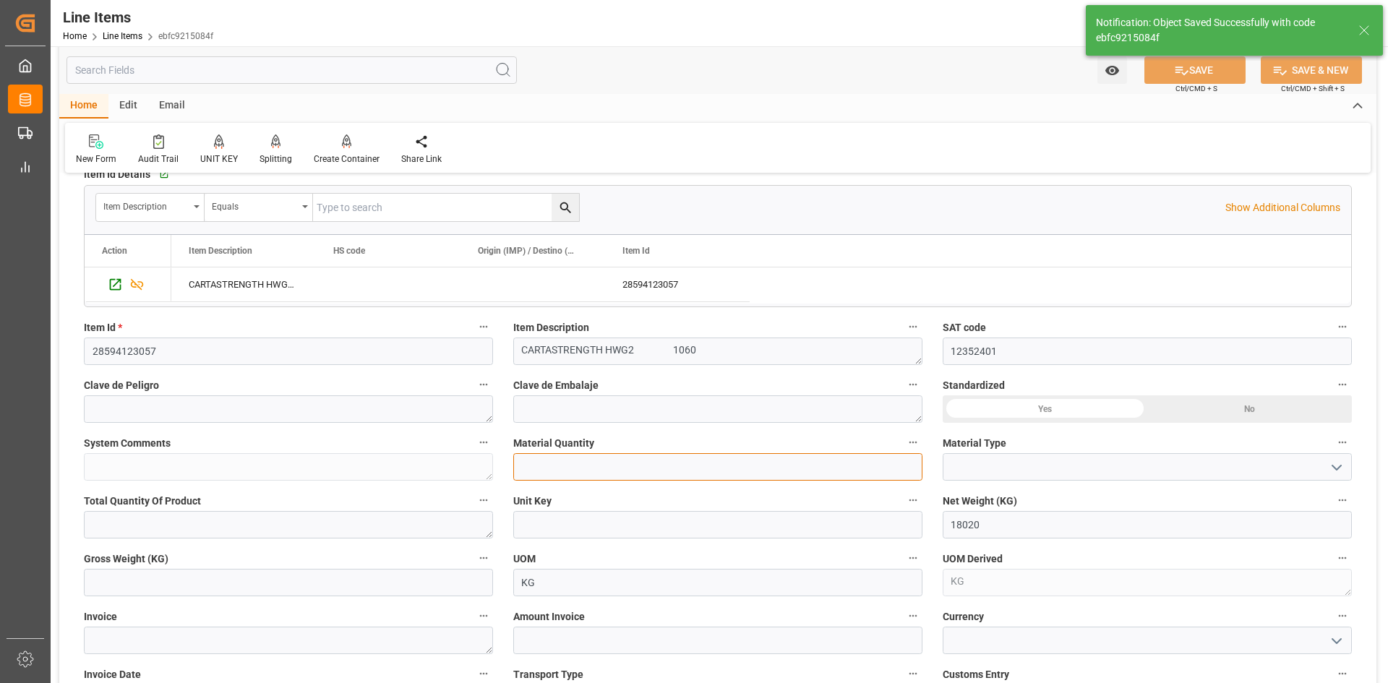
click at [671, 468] on input "text" at bounding box center [717, 466] width 409 height 27
type input "17"
click at [1042, 476] on input at bounding box center [1147, 466] width 409 height 27
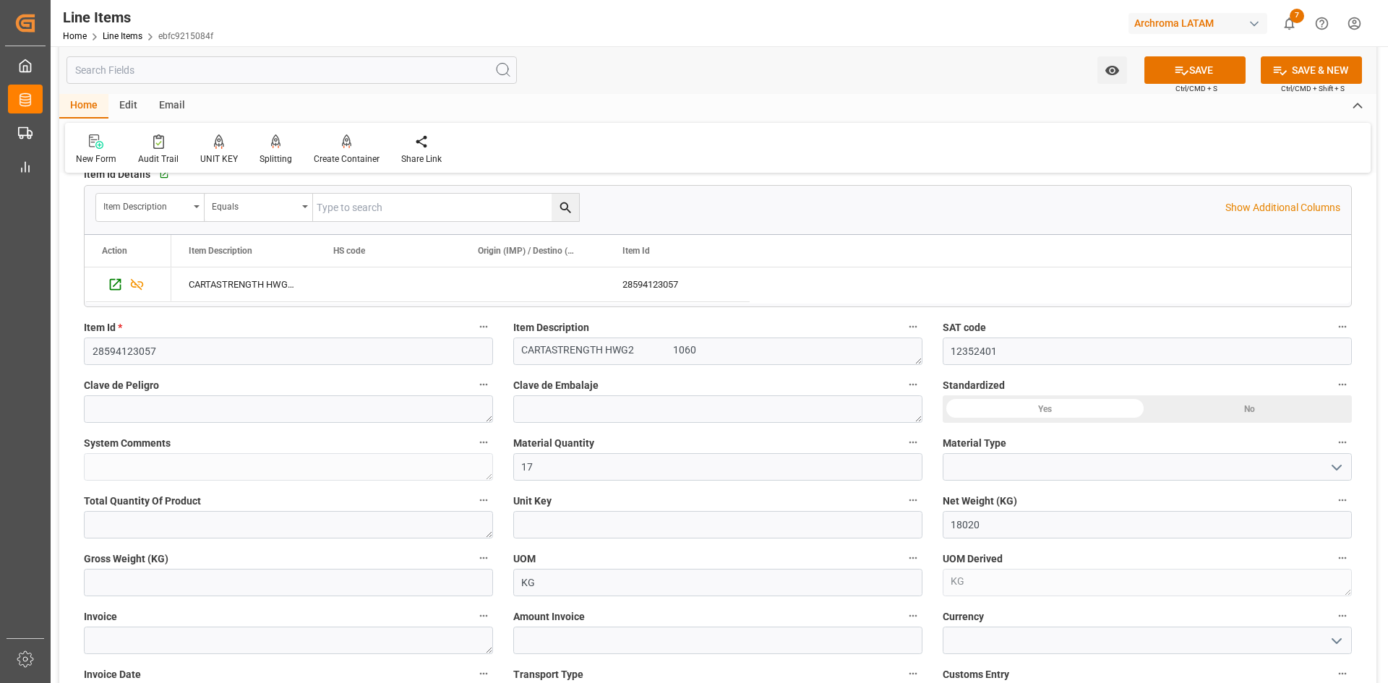
click at [1333, 471] on icon "open menu" at bounding box center [1336, 467] width 17 height 17
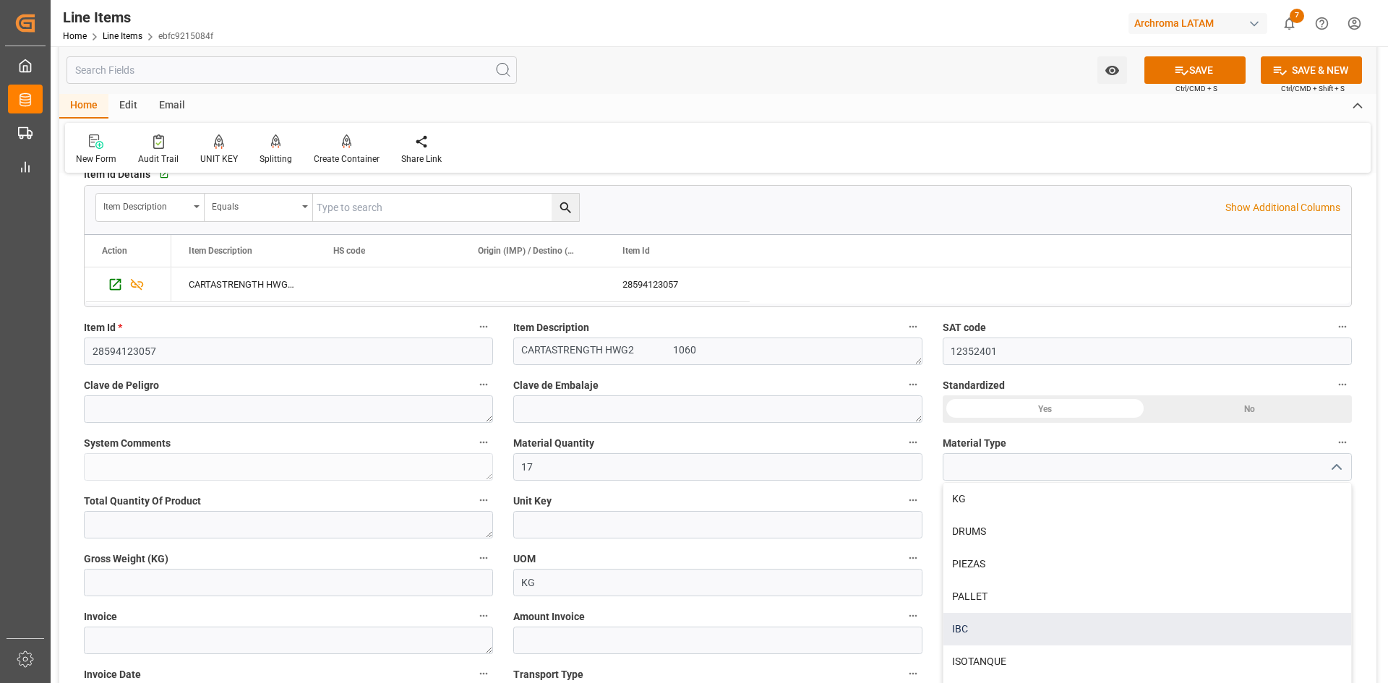
click at [978, 619] on div "IBC" at bounding box center [1147, 629] width 408 height 33
type input "IBC"
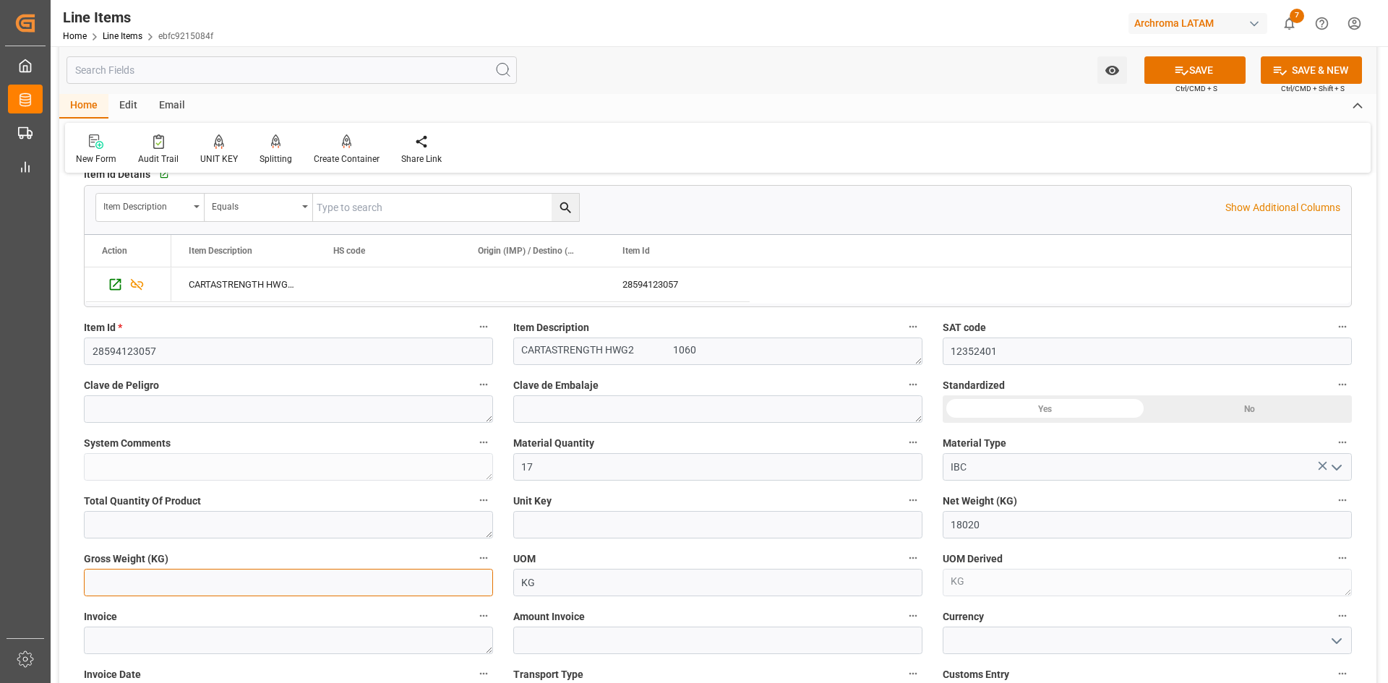
click at [306, 580] on input "text" at bounding box center [288, 582] width 409 height 27
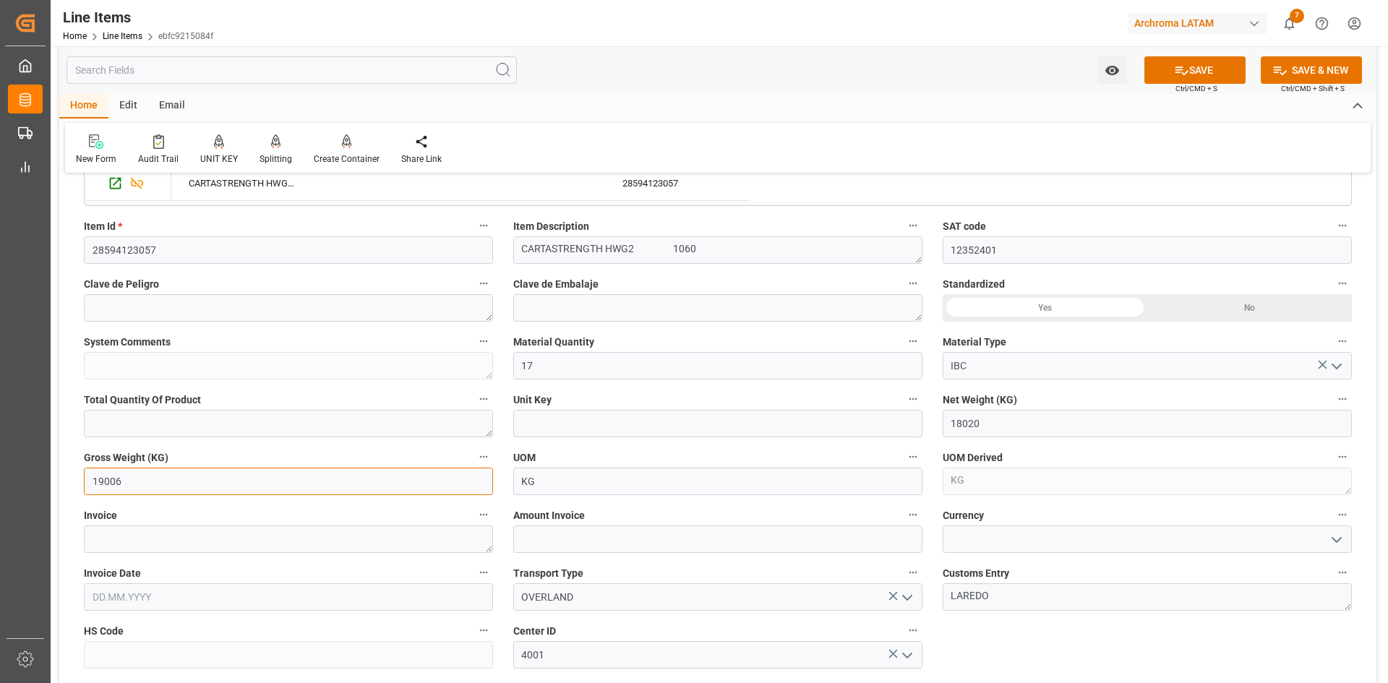
scroll to position [434, 0]
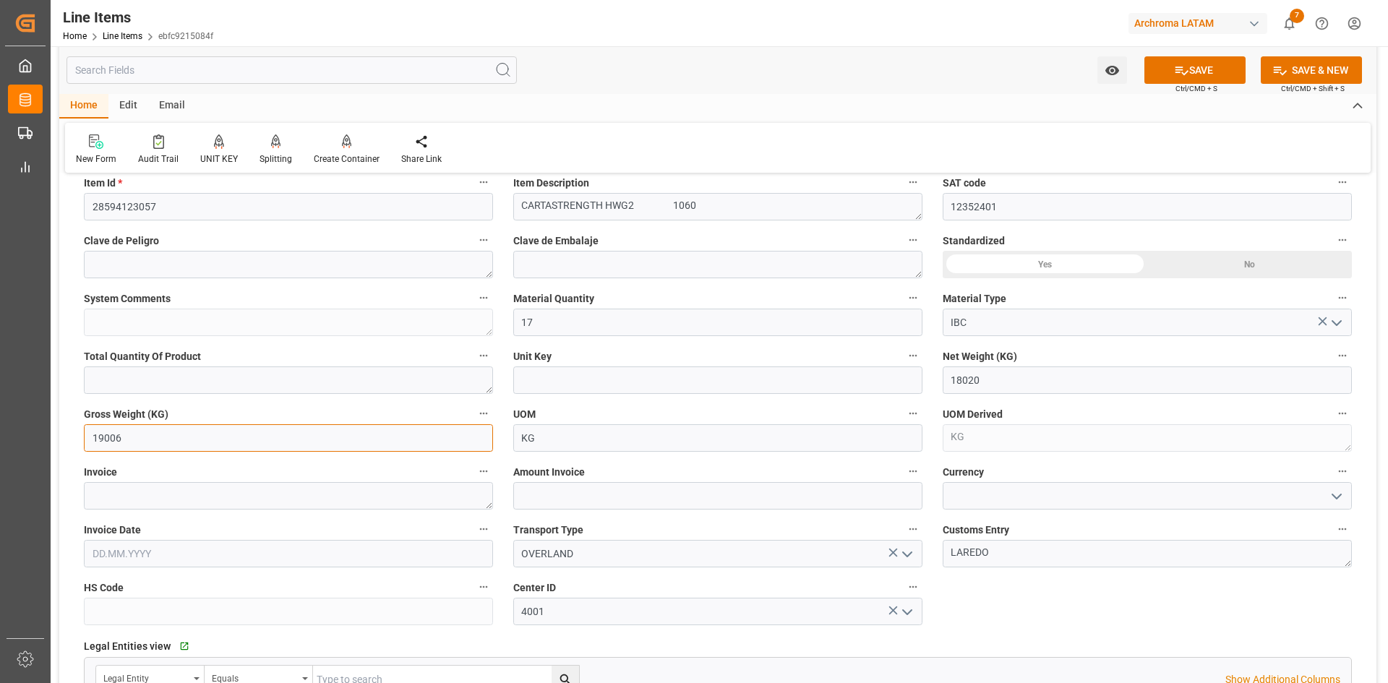
type input "19006"
click at [247, 492] on textarea at bounding box center [288, 495] width 409 height 27
click at [244, 499] on textarea at bounding box center [288, 495] width 409 height 27
type textarea "9021168002"
click at [643, 484] on input "text" at bounding box center [717, 495] width 409 height 27
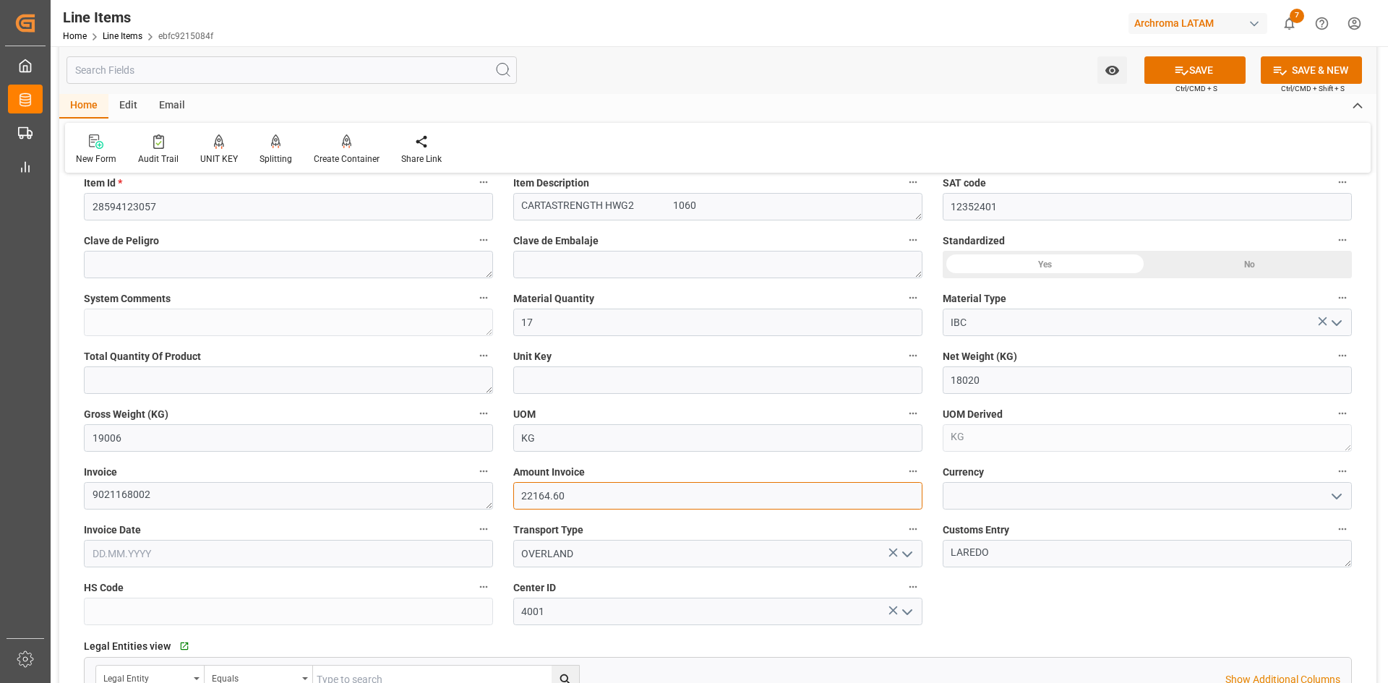
type input "22164.60"
click at [1082, 510] on input at bounding box center [1147, 495] width 409 height 27
click at [1344, 495] on icon "open menu" at bounding box center [1336, 496] width 17 height 17
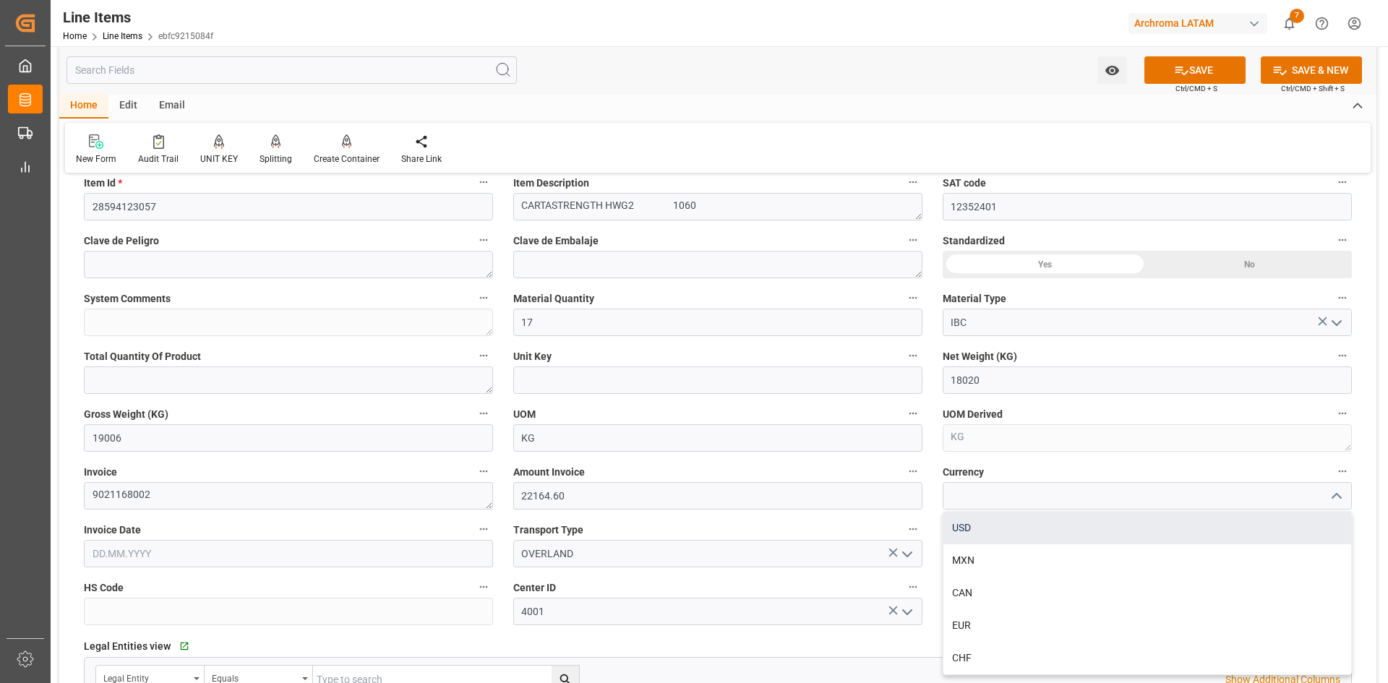
click at [1049, 531] on div "USD" at bounding box center [1147, 528] width 408 height 33
type input "USD"
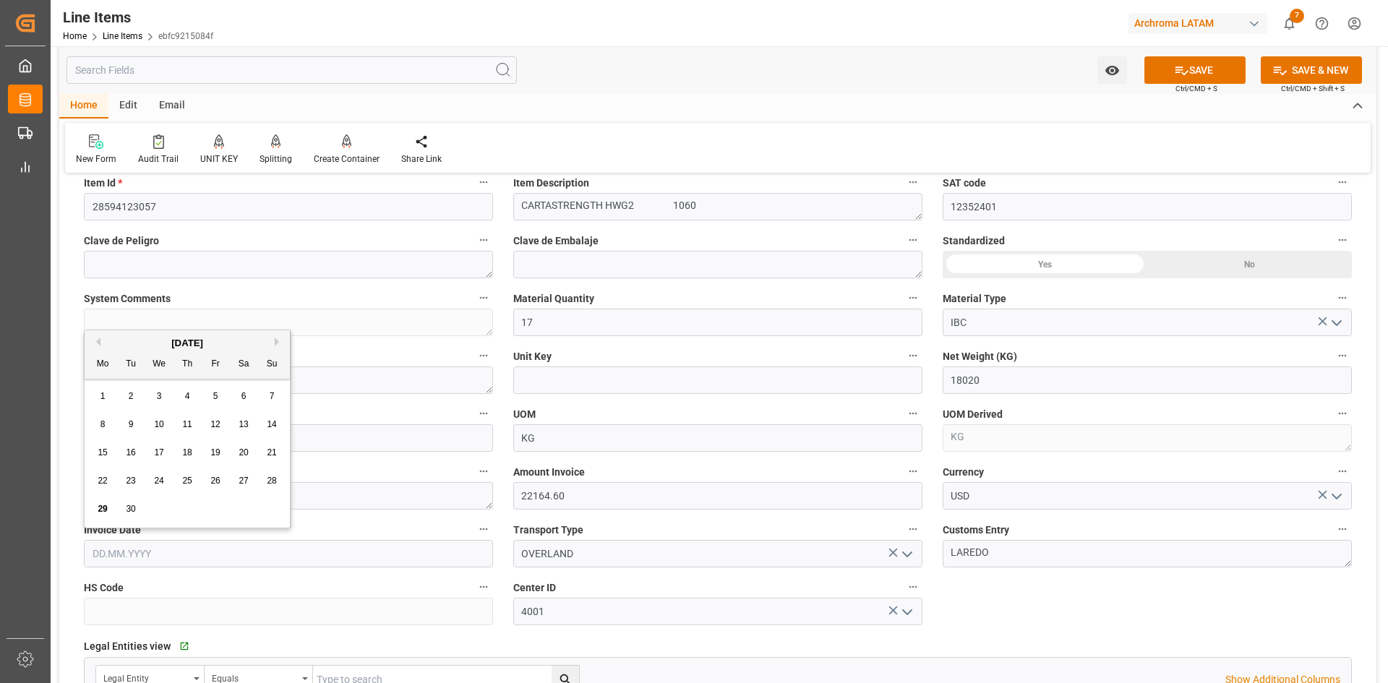
click at [282, 560] on input "text" at bounding box center [288, 553] width 409 height 27
click at [239, 331] on div "September 2025 Mo Tu We Th Fr Sa Su" at bounding box center [187, 354] width 205 height 48
click at [223, 481] on div "26" at bounding box center [216, 481] width 18 height 17
type input "[DATE]"
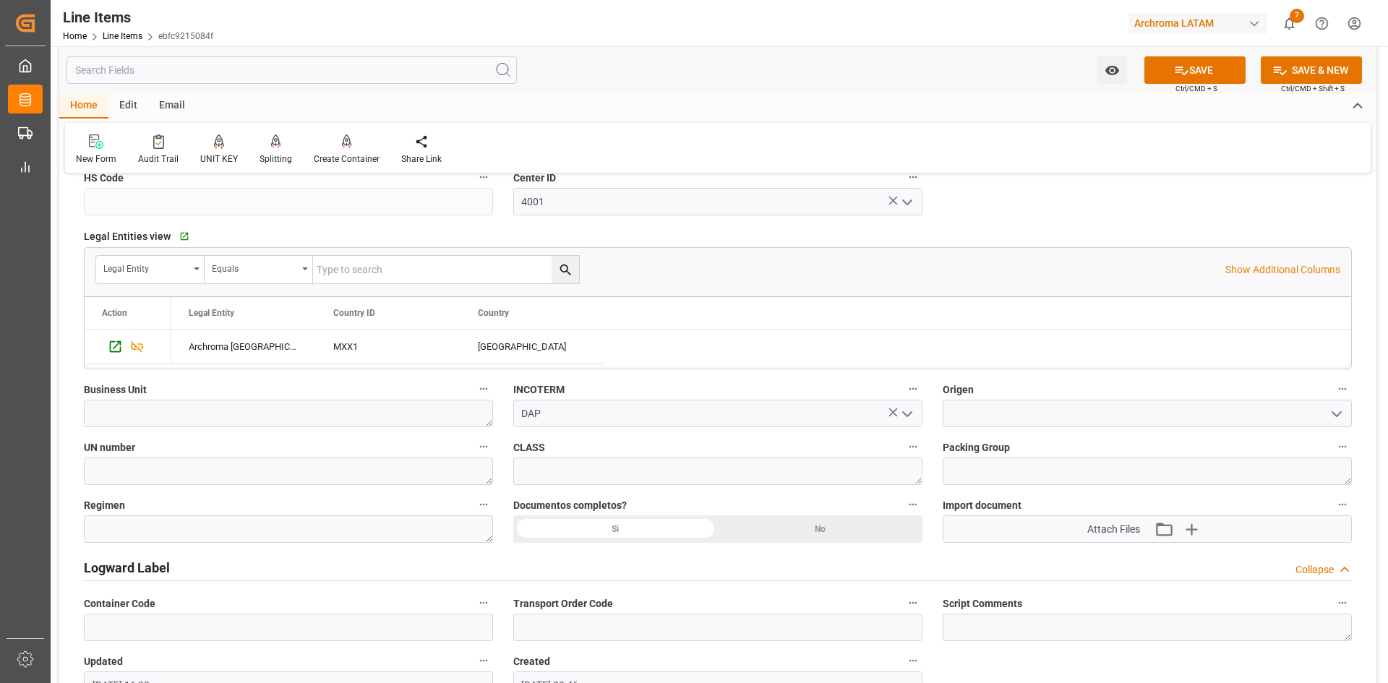
scroll to position [867, 0]
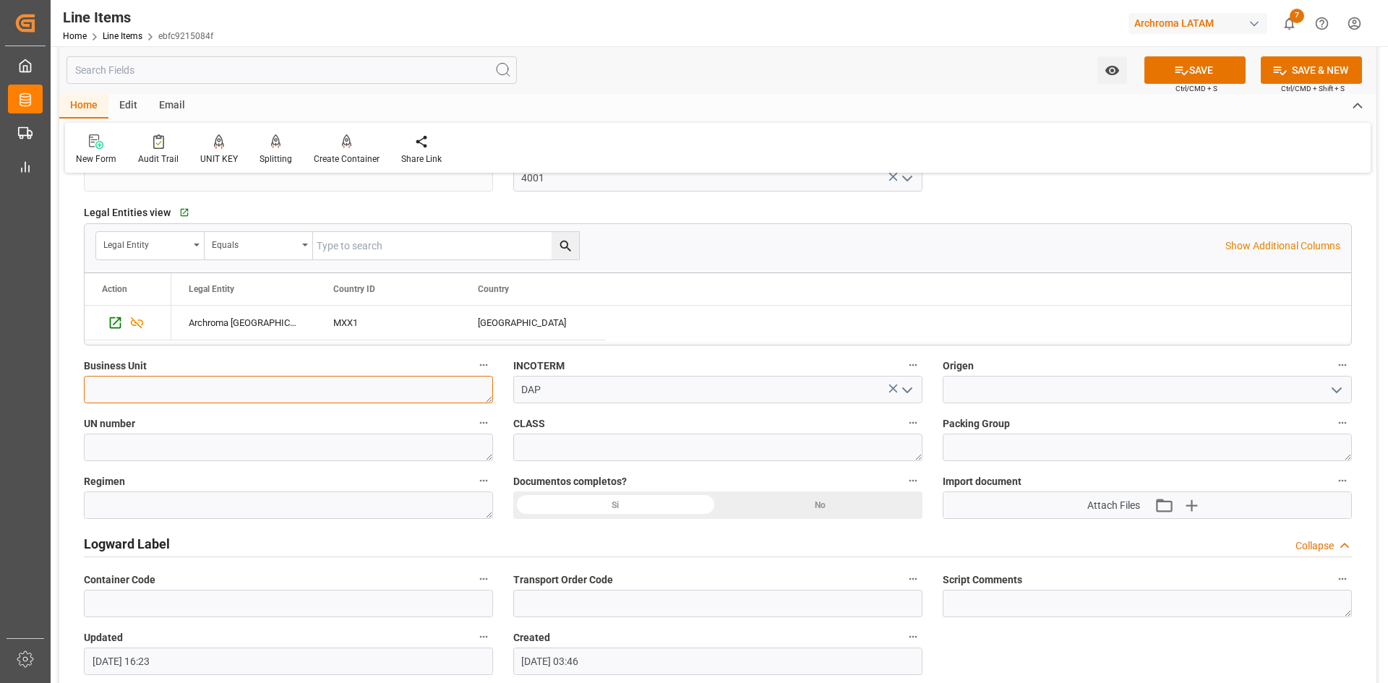
click at [301, 394] on textarea at bounding box center [288, 389] width 409 height 27
type textarea "PT"
click at [1324, 390] on input at bounding box center [1147, 389] width 409 height 27
click at [1330, 390] on icon "open menu" at bounding box center [1336, 390] width 17 height 17
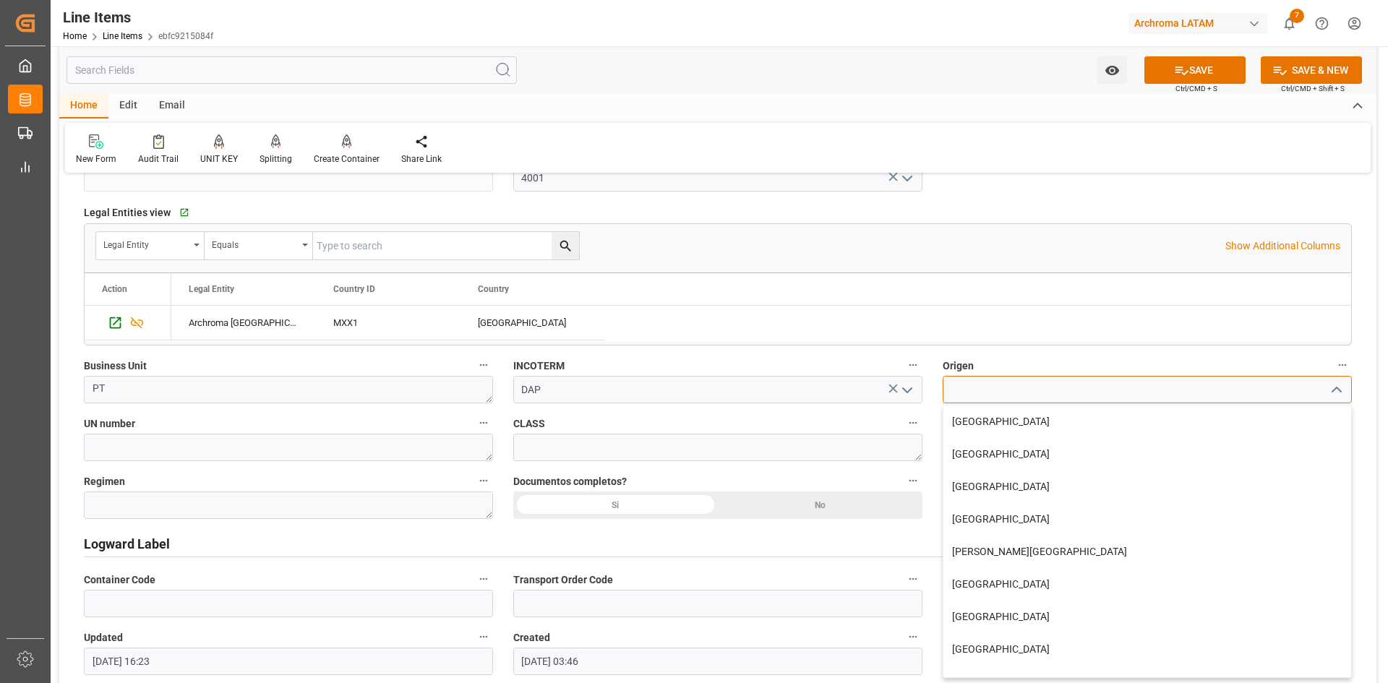
click at [1108, 400] on input at bounding box center [1147, 389] width 409 height 27
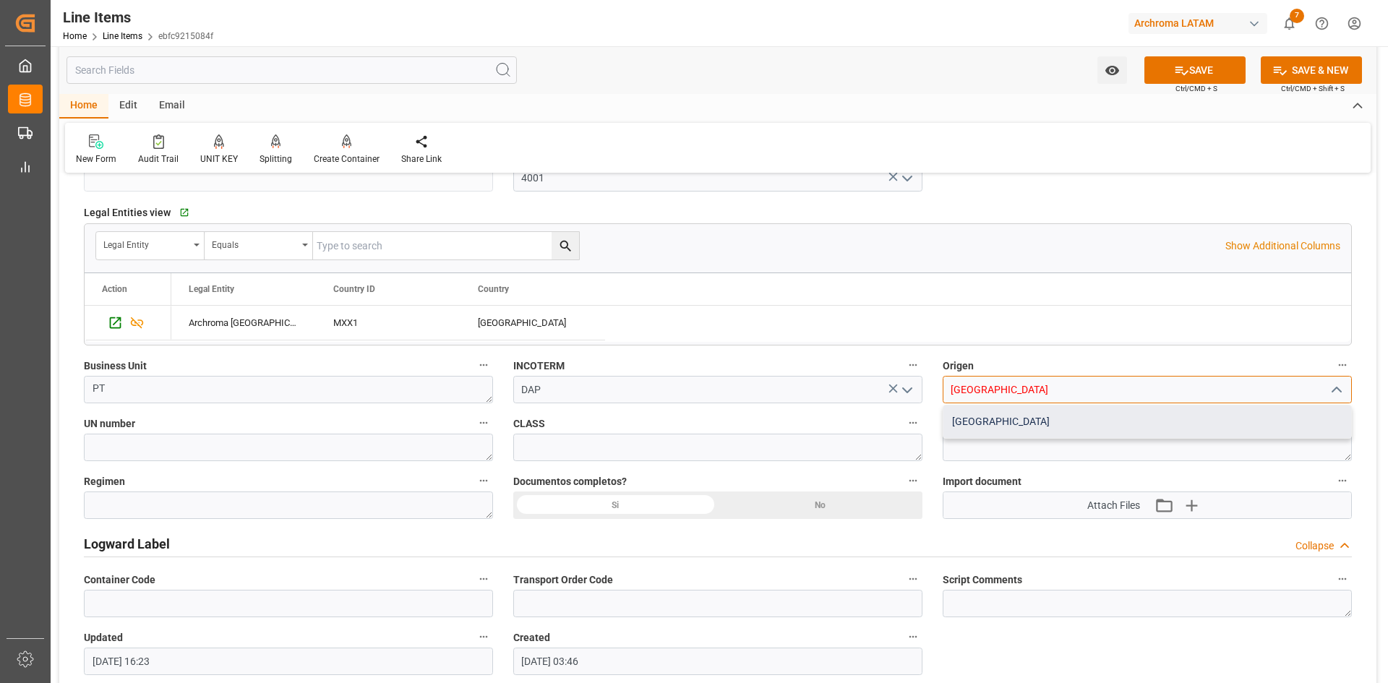
click at [1071, 420] on div "USA" at bounding box center [1147, 422] width 408 height 33
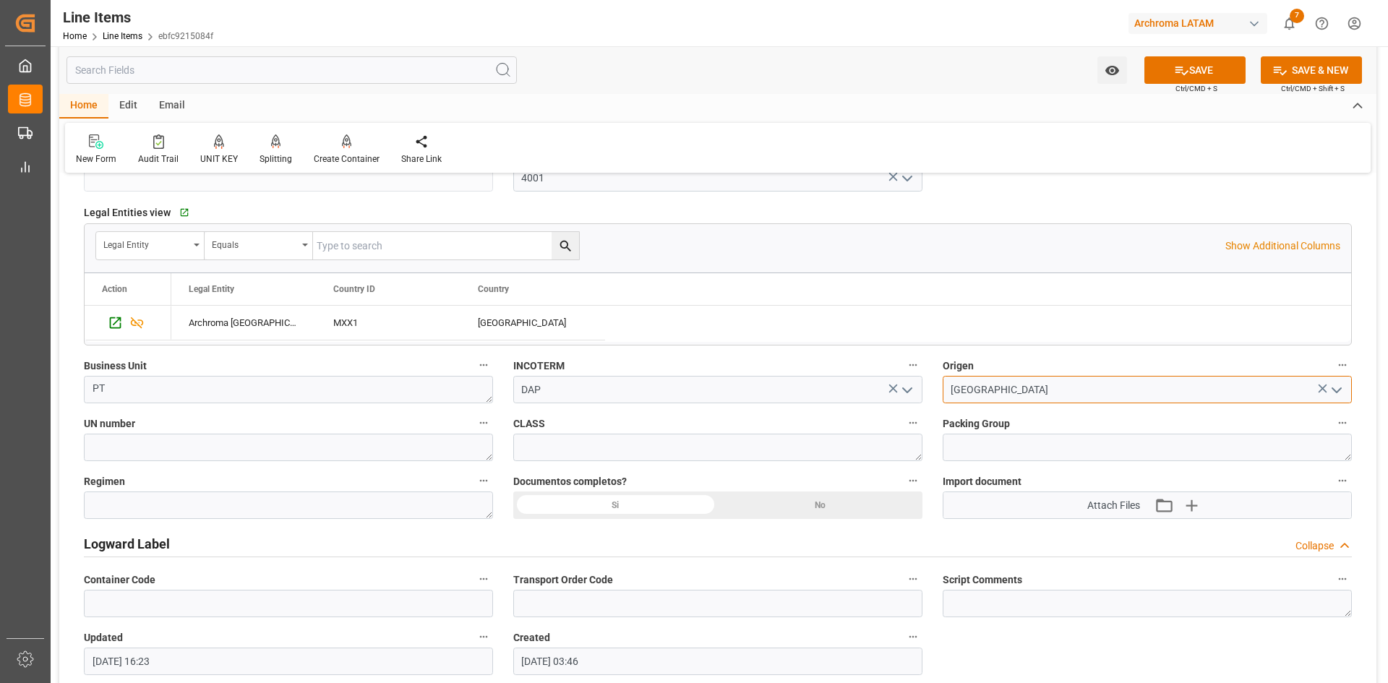
type input "USA"
click at [670, 507] on div "Si" at bounding box center [615, 505] width 205 height 27
click at [1202, 499] on icon "button" at bounding box center [1190, 505] width 23 height 23
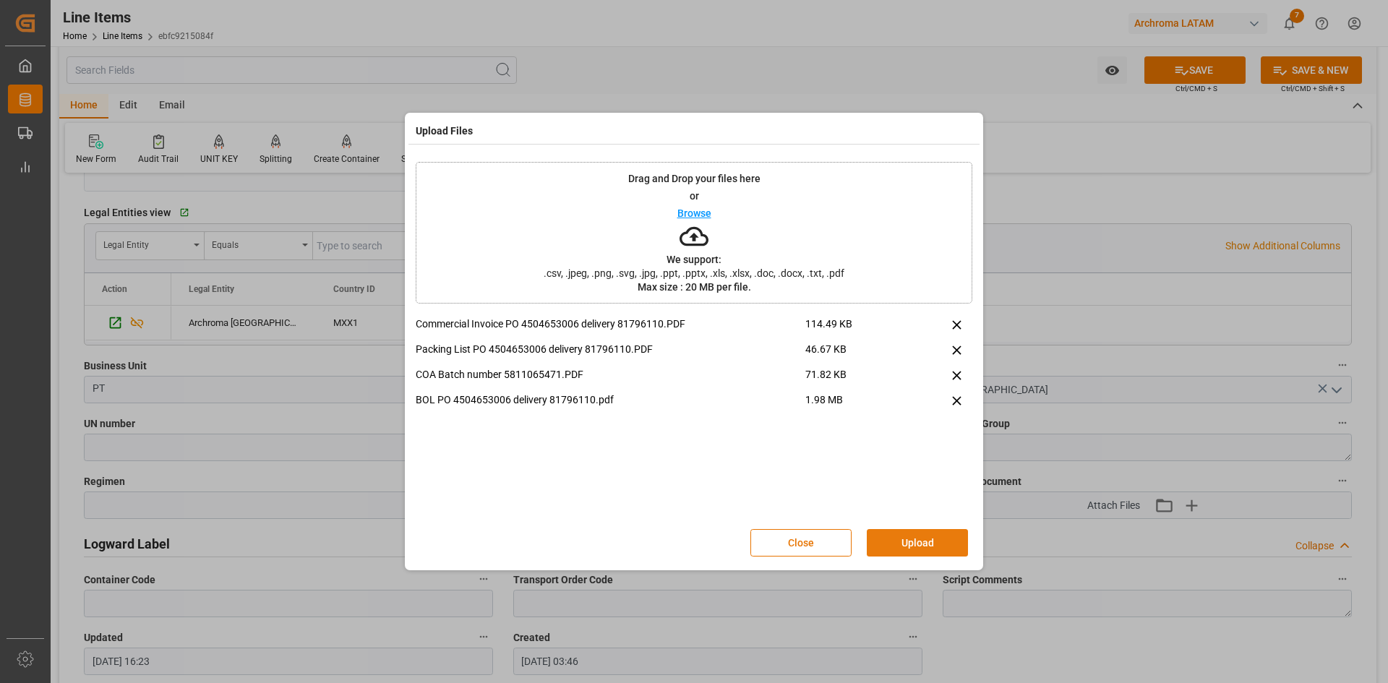
click at [953, 544] on button "Upload" at bounding box center [917, 542] width 101 height 27
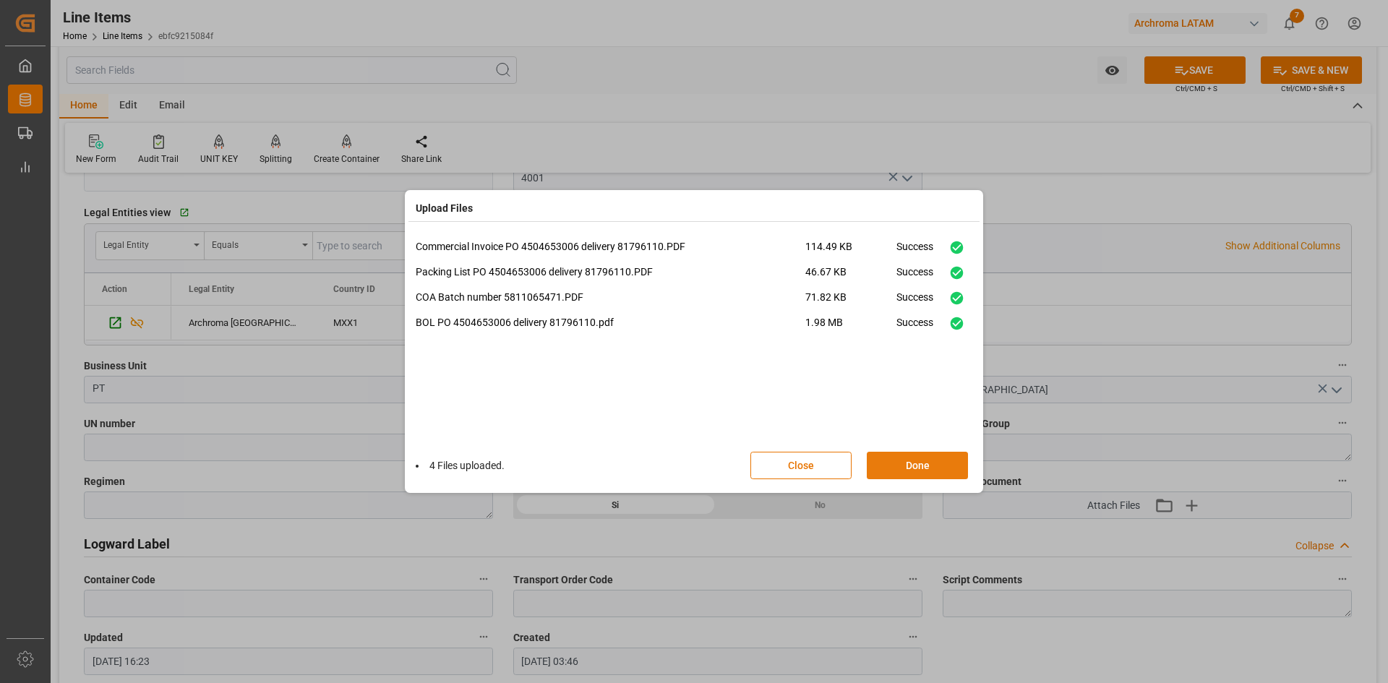
click at [899, 459] on button "Done" at bounding box center [917, 465] width 101 height 27
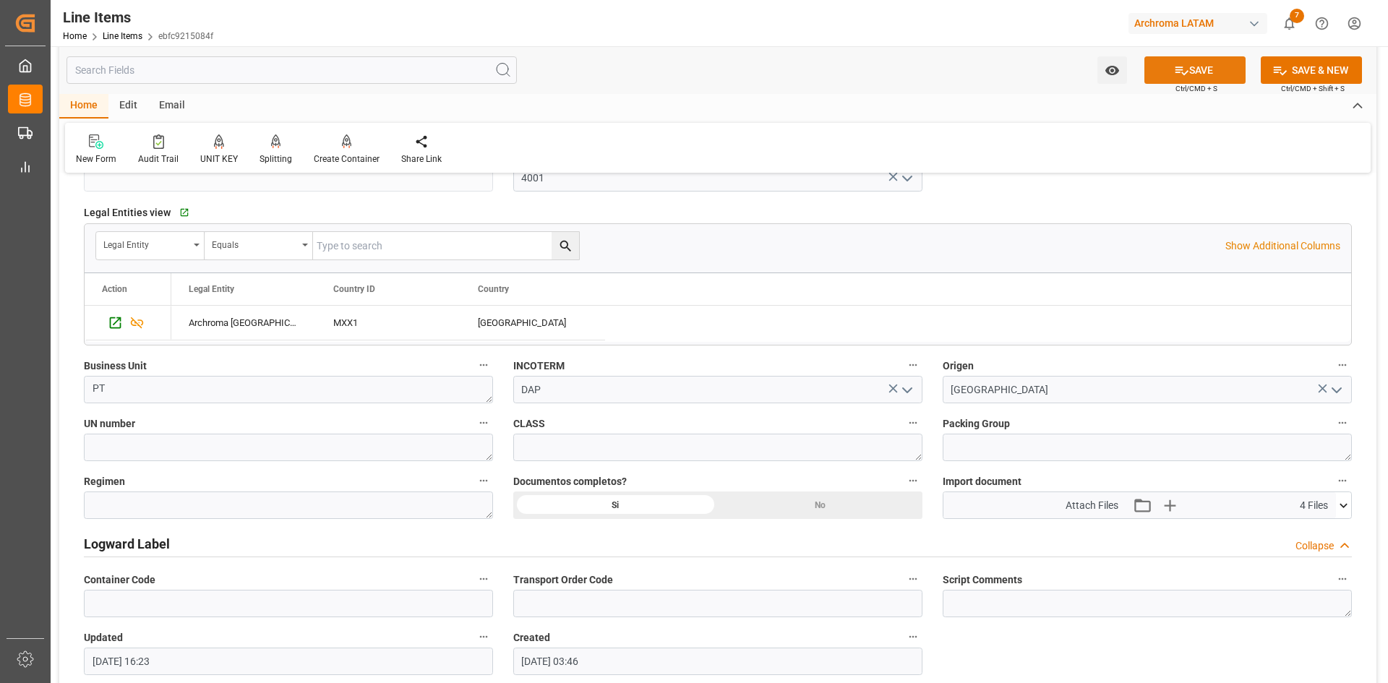
click at [1202, 67] on button "SAVE" at bounding box center [1194, 69] width 101 height 27
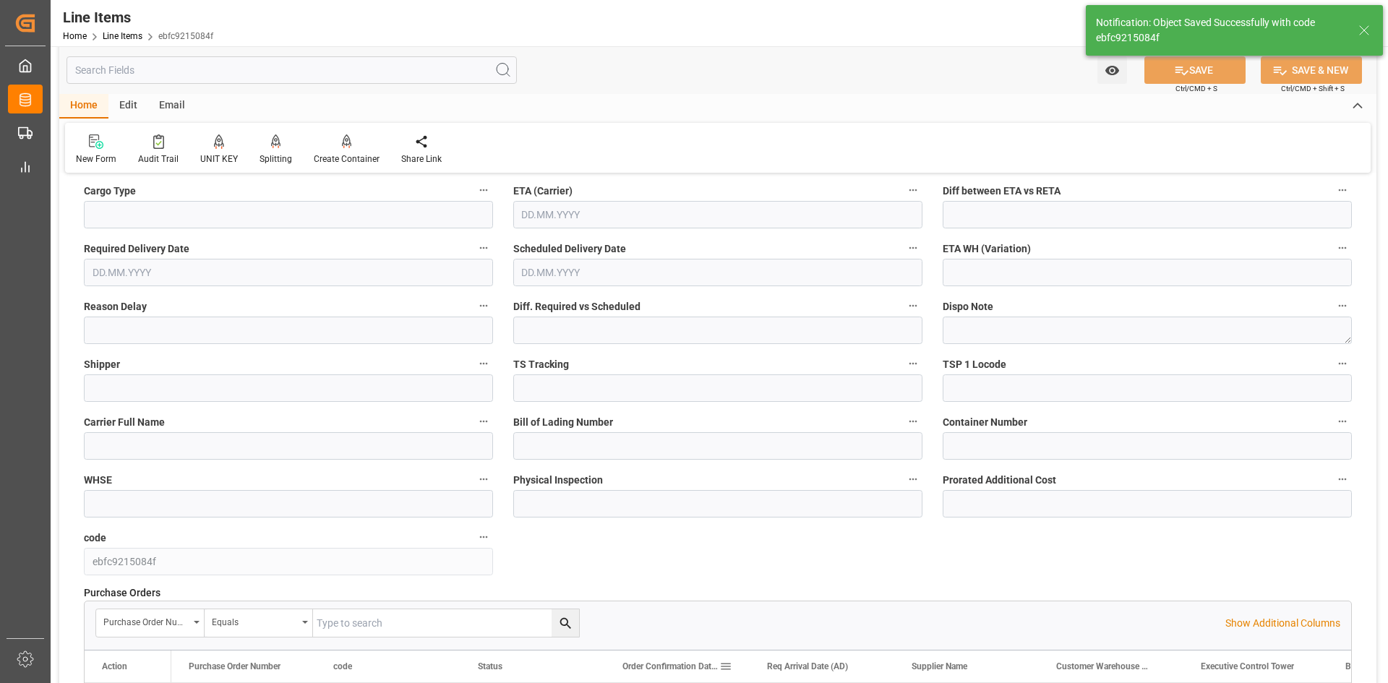
type input "29.09.2025 16:25"
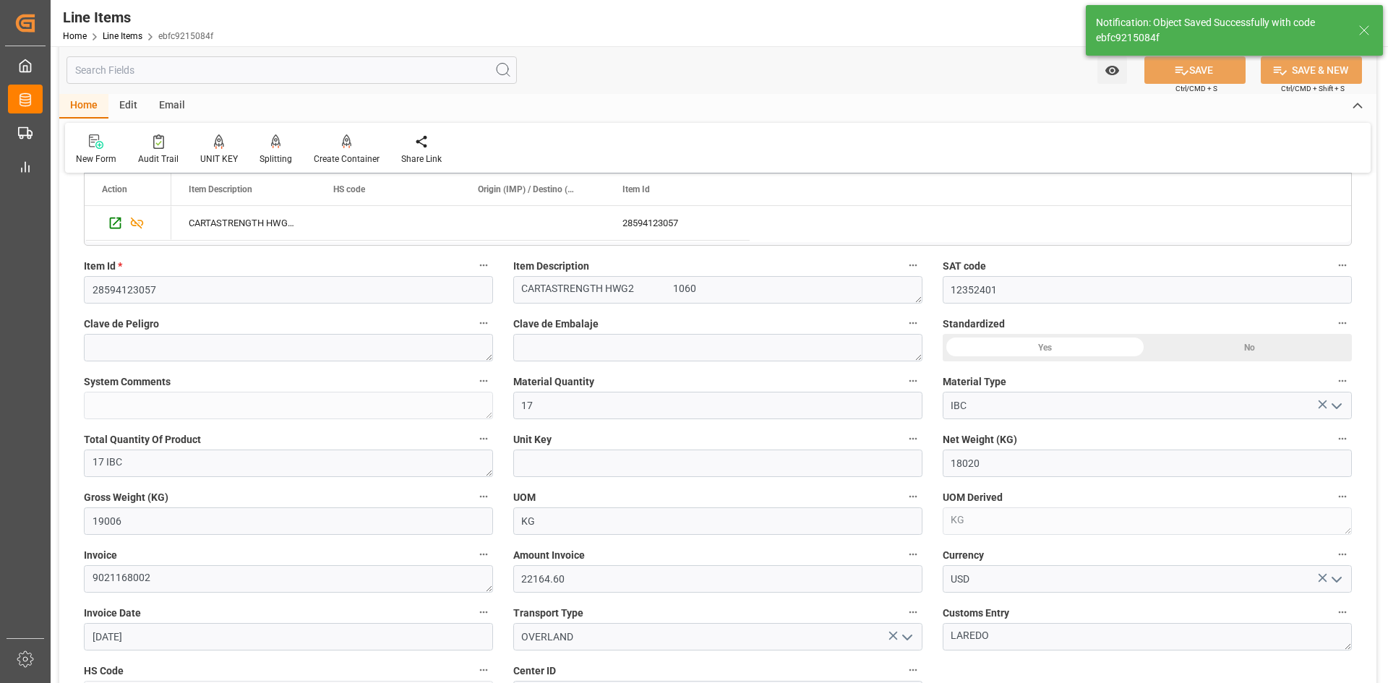
scroll to position [0, 0]
